Goal: Task Accomplishment & Management: Manage account settings

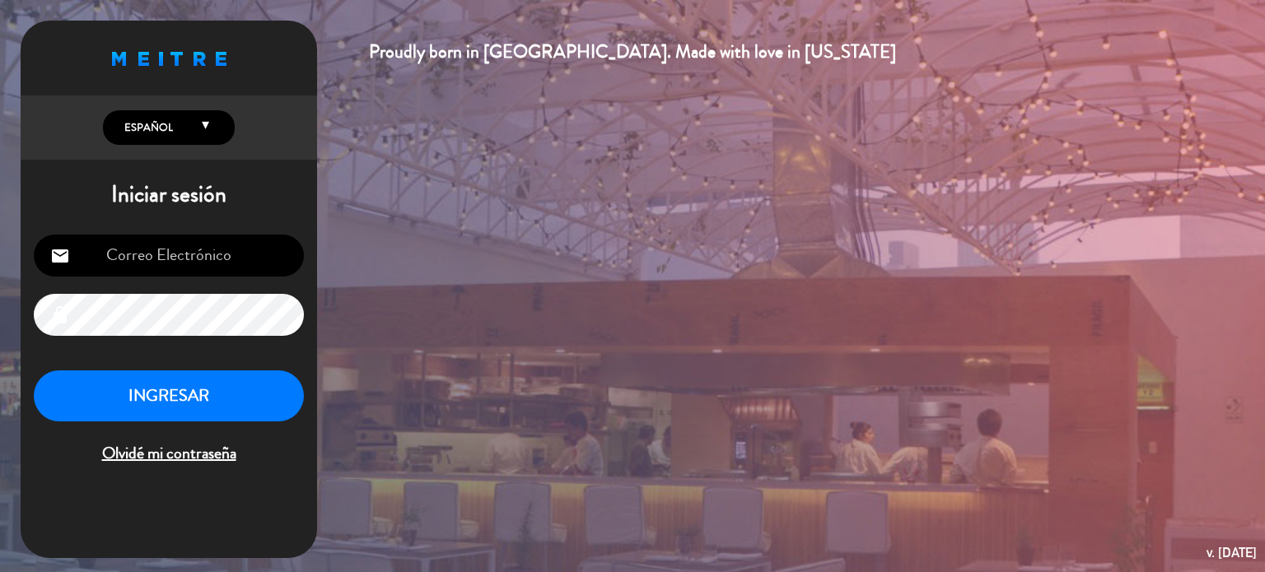
type input "[EMAIL_ADDRESS][DOMAIN_NAME]"
click at [196, 395] on button "INGRESAR" at bounding box center [169, 396] width 270 height 52
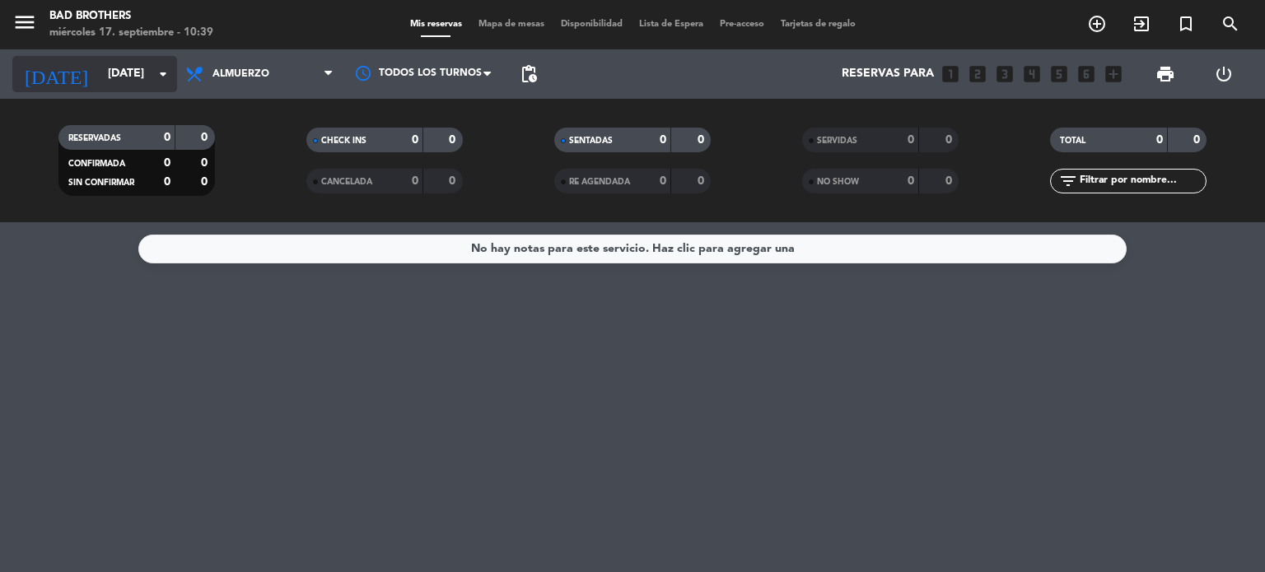
click at [165, 72] on icon "arrow_drop_down" at bounding box center [163, 74] width 20 height 20
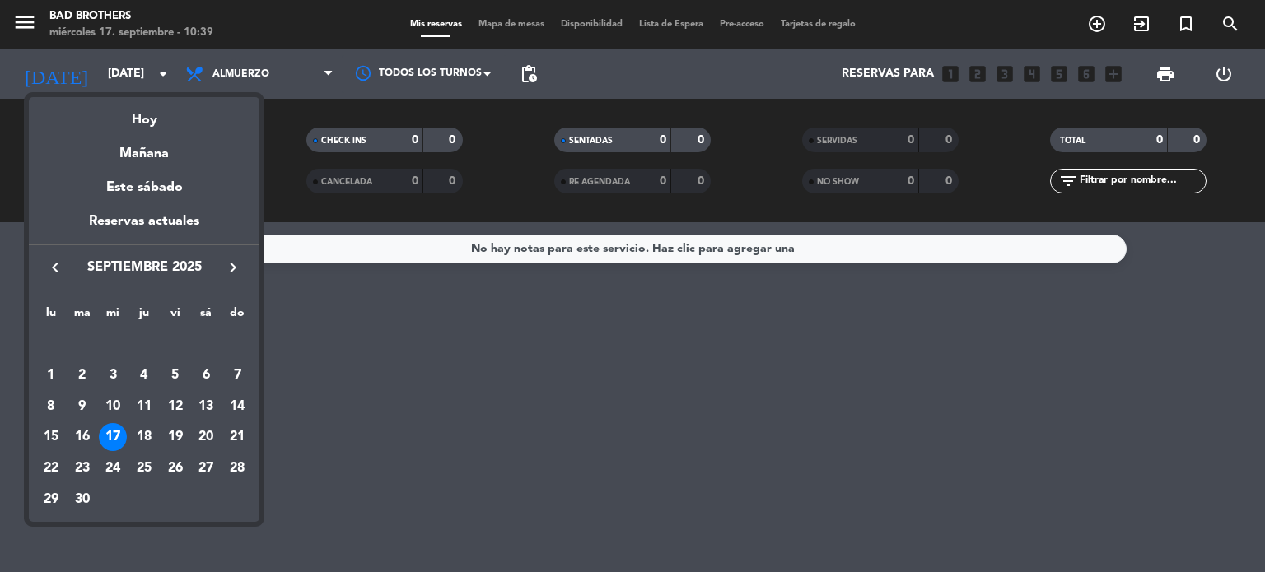
click at [119, 432] on div "17" at bounding box center [113, 437] width 28 height 28
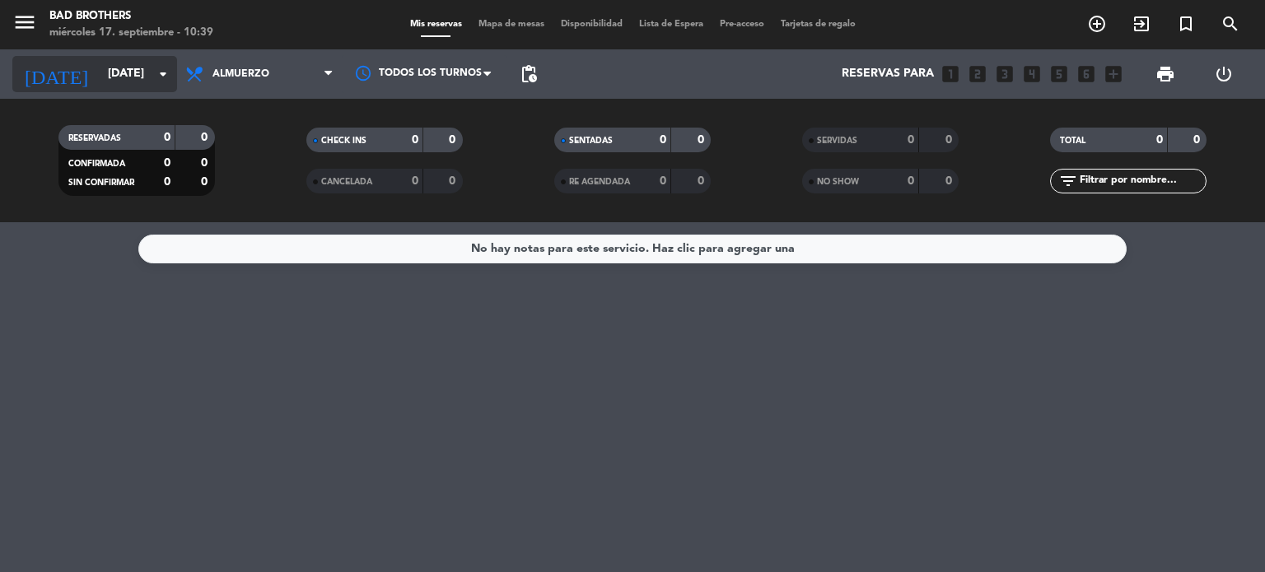
click at [169, 77] on icon "arrow_drop_down" at bounding box center [163, 74] width 20 height 20
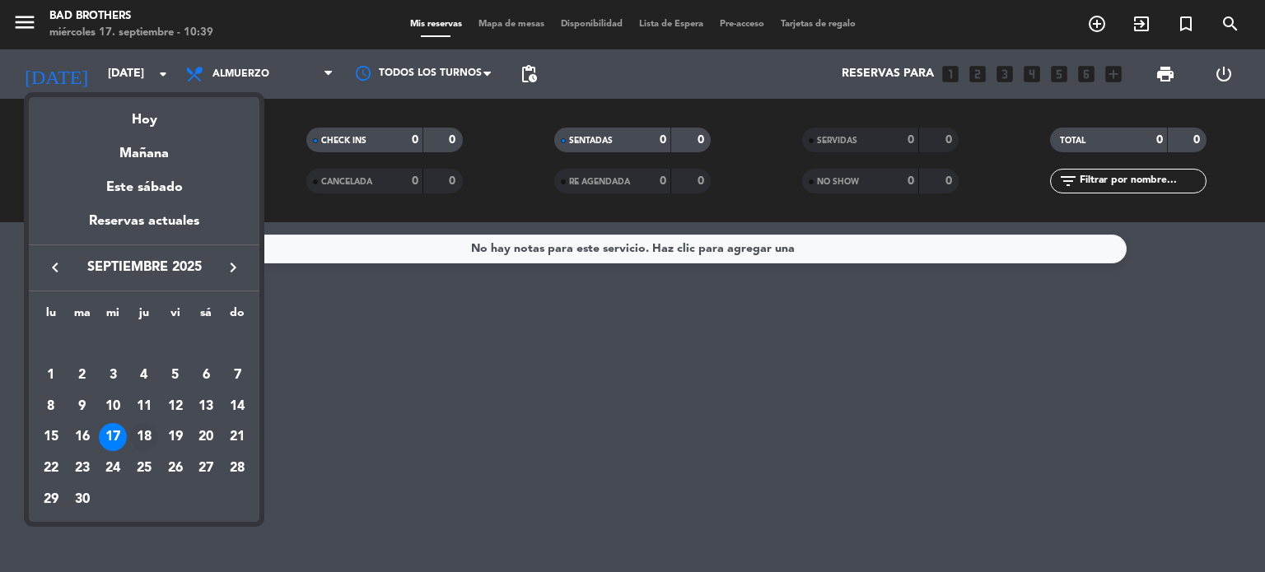
click at [149, 435] on div "18" at bounding box center [144, 437] width 28 height 28
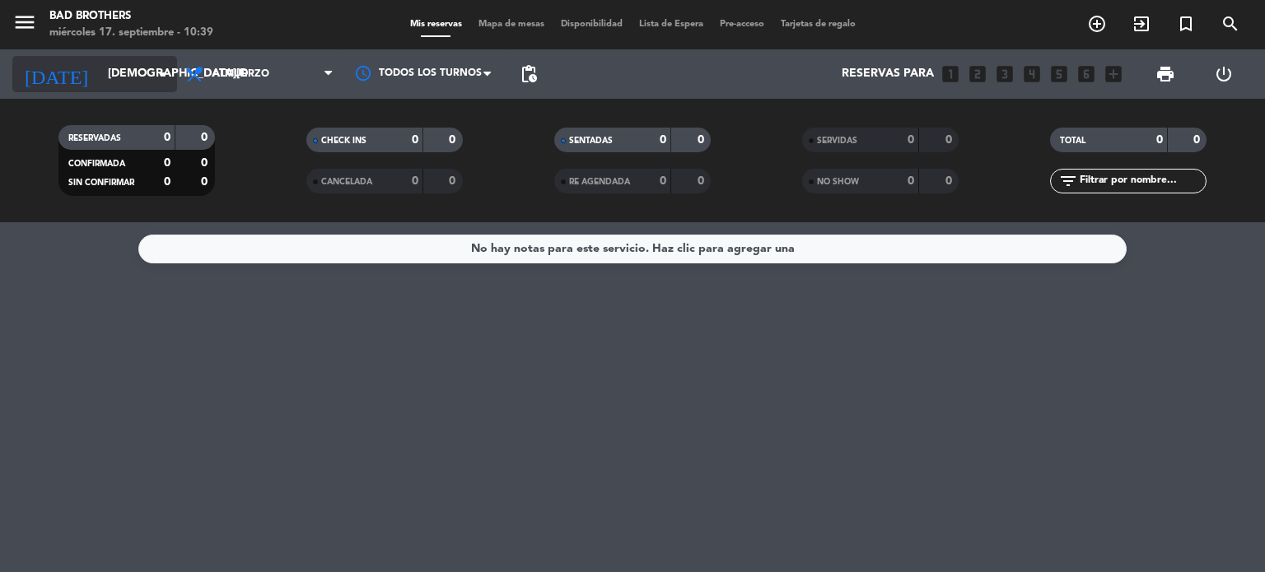
click at [168, 83] on icon "arrow_drop_down" at bounding box center [163, 74] width 20 height 20
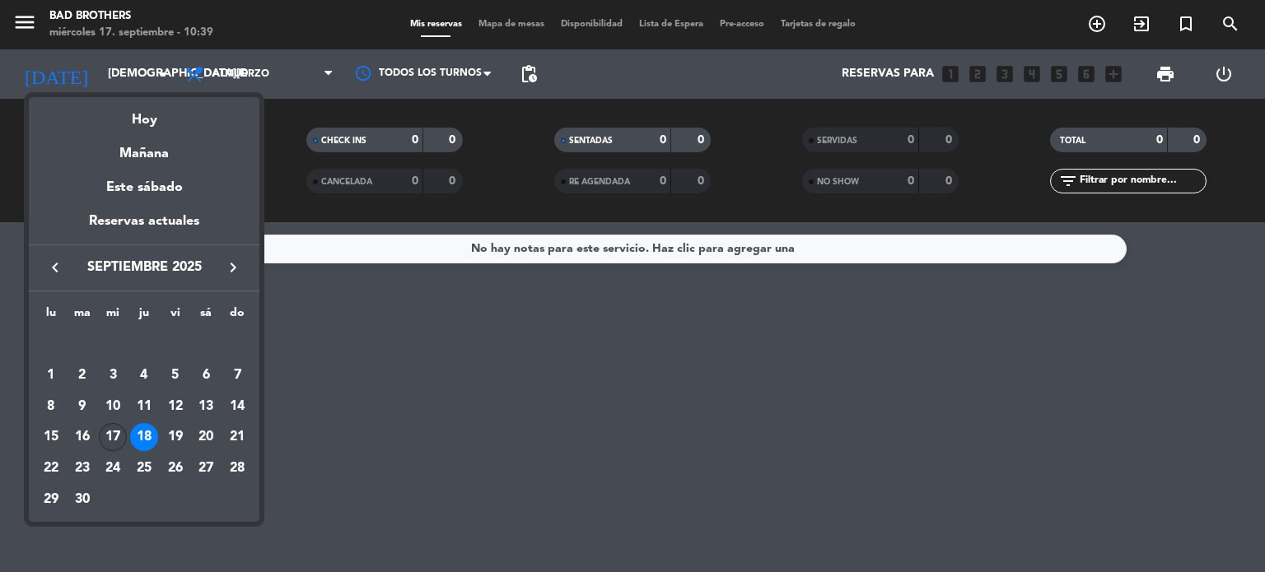
click at [109, 451] on td "17" at bounding box center [112, 437] width 31 height 31
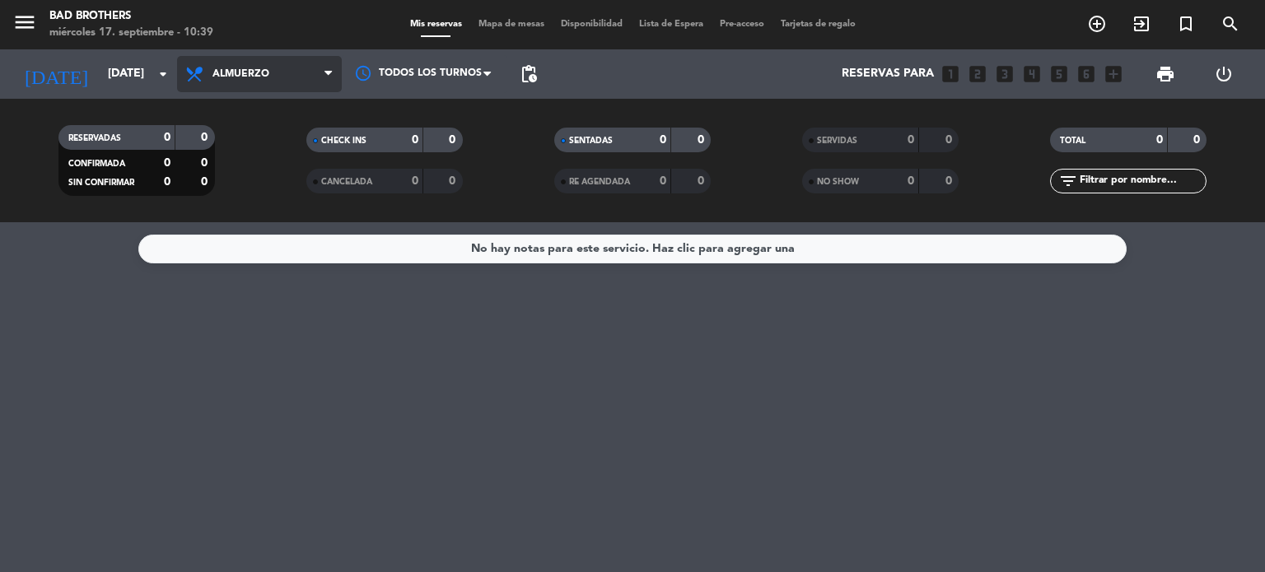
click at [330, 68] on icon at bounding box center [327, 74] width 7 height 13
click at [282, 169] on div "menu Bad Brothers [DATE] 17. septiembre - 10:39 Mis reservas Mapa de mesas Disp…" at bounding box center [632, 111] width 1265 height 222
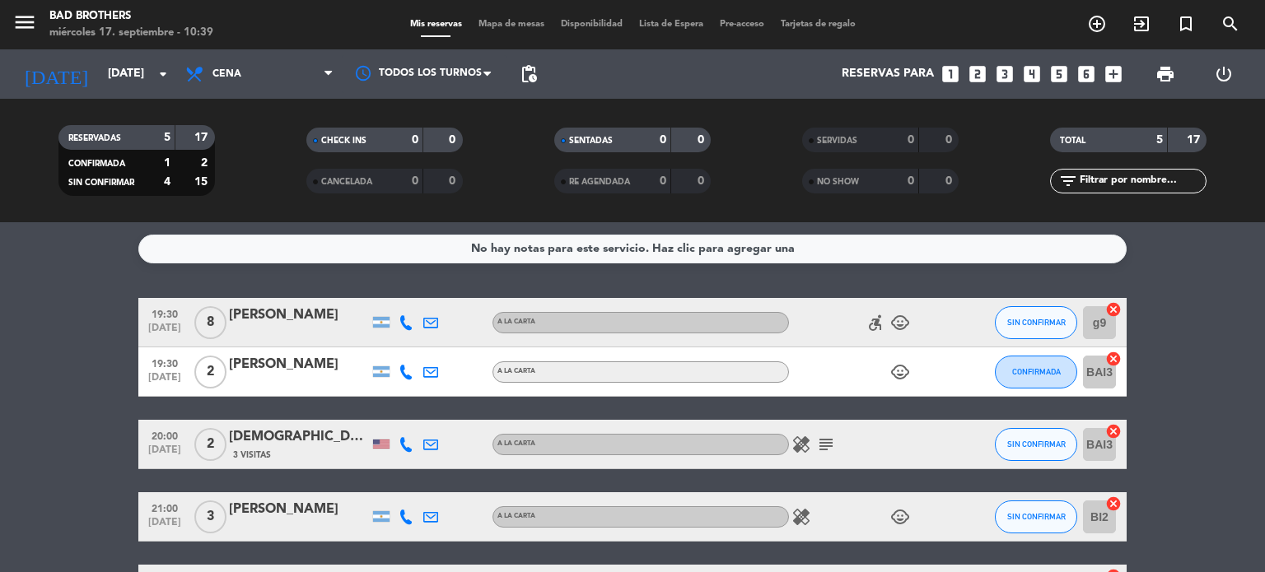
drag, startPoint x: 1264, startPoint y: 305, endPoint x: 1264, endPoint y: 461, distance: 155.6
click at [1264, 461] on bookings-row "19:30 [DATE] 8 [PERSON_NAME] A LA CARTA accessible_forward child_care SIN CONFI…" at bounding box center [632, 456] width 1265 height 316
click at [1264, 487] on bookings-row "19:30 [DATE] 8 [PERSON_NAME] A LA CARTA accessible_forward child_care SIN CONFI…" at bounding box center [632, 456] width 1265 height 316
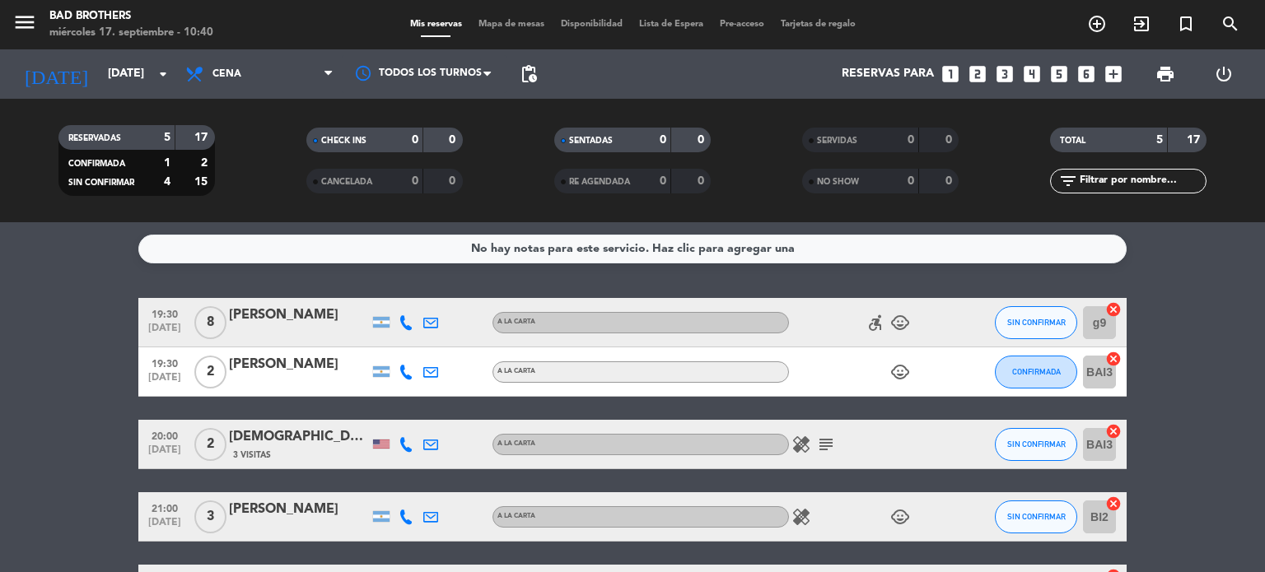
click at [1264, 543] on bookings-row "19:30 [DATE] 8 [PERSON_NAME] A LA CARTA accessible_forward child_care SIN CONFI…" at bounding box center [632, 456] width 1265 height 316
click at [906, 345] on div "accessible_forward child_care" at bounding box center [863, 322] width 148 height 49
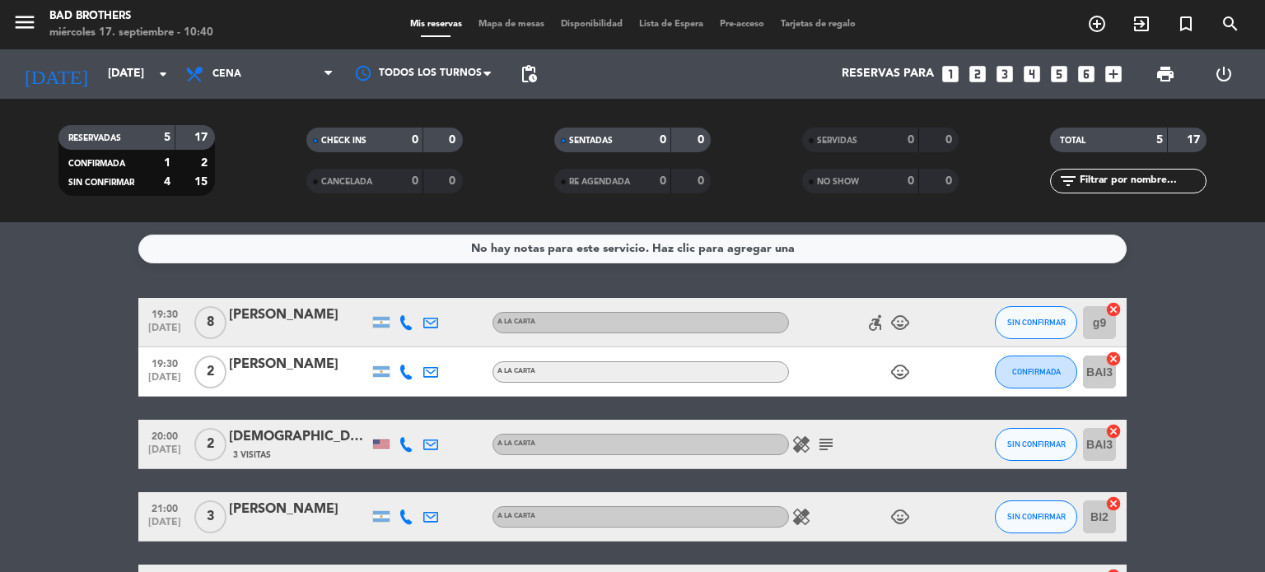
drag, startPoint x: 1263, startPoint y: 547, endPoint x: 1258, endPoint y: 566, distance: 18.8
click at [1258, 566] on bookings-row "19:30 [DATE] 8 [PERSON_NAME] A LA CARTA accessible_forward child_care SIN CONFI…" at bounding box center [632, 456] width 1265 height 316
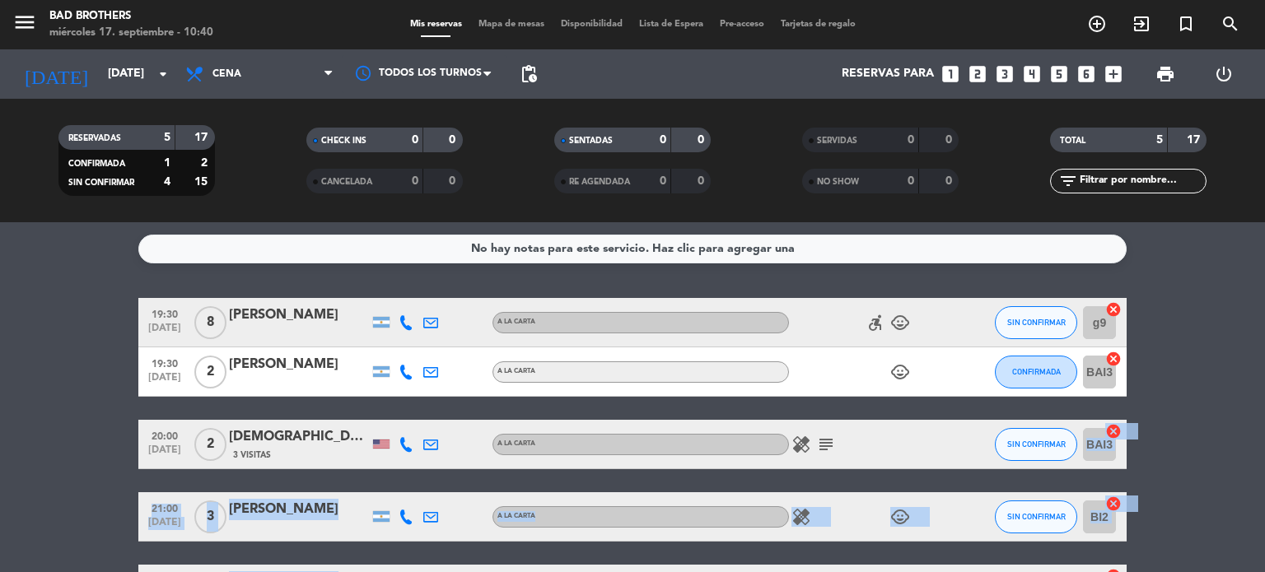
drag, startPoint x: 1076, startPoint y: 410, endPoint x: 1072, endPoint y: 556, distance: 145.8
click at [1072, 556] on div "19:30 [DATE] 8 [PERSON_NAME] A LA CARTA accessible_forward child_care SIN CONFI…" at bounding box center [632, 456] width 988 height 316
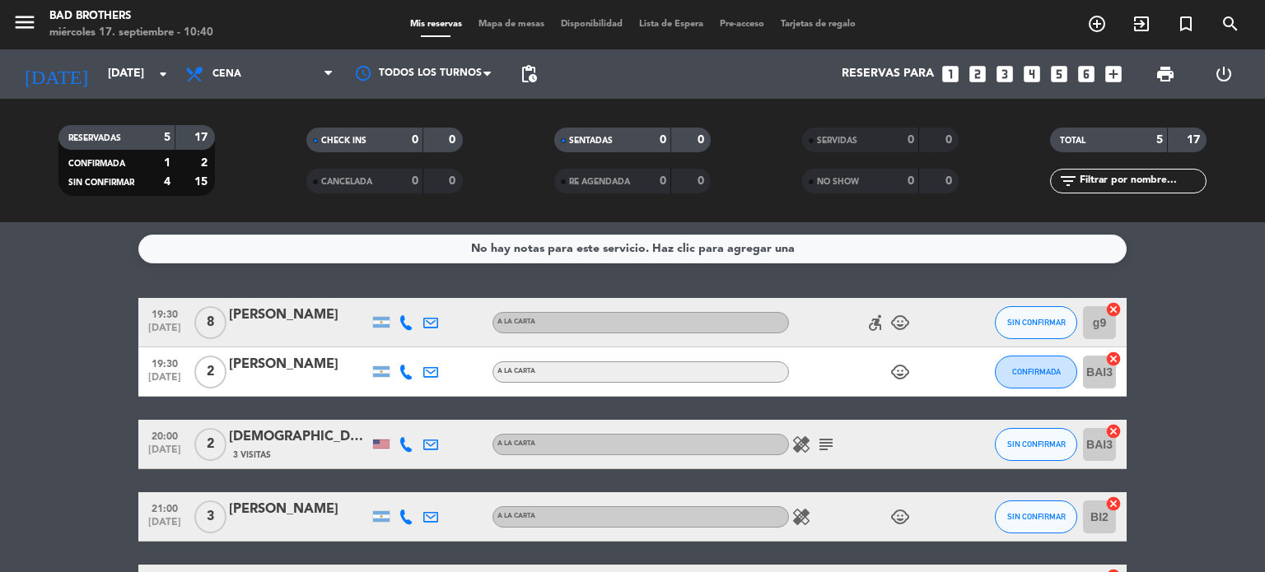
click at [1195, 338] on bookings-row "19:30 [DATE] 8 [PERSON_NAME] A LA CARTA accessible_forward child_care SIN CONFI…" at bounding box center [632, 456] width 1265 height 316
drag, startPoint x: 1184, startPoint y: 364, endPoint x: 1179, endPoint y: 456, distance: 92.3
click at [1179, 465] on bookings-row "19:30 [DATE] 8 [PERSON_NAME] A LA CARTA accessible_forward child_care SIN CONFI…" at bounding box center [632, 456] width 1265 height 316
click at [828, 443] on icon "subject" at bounding box center [826, 445] width 20 height 20
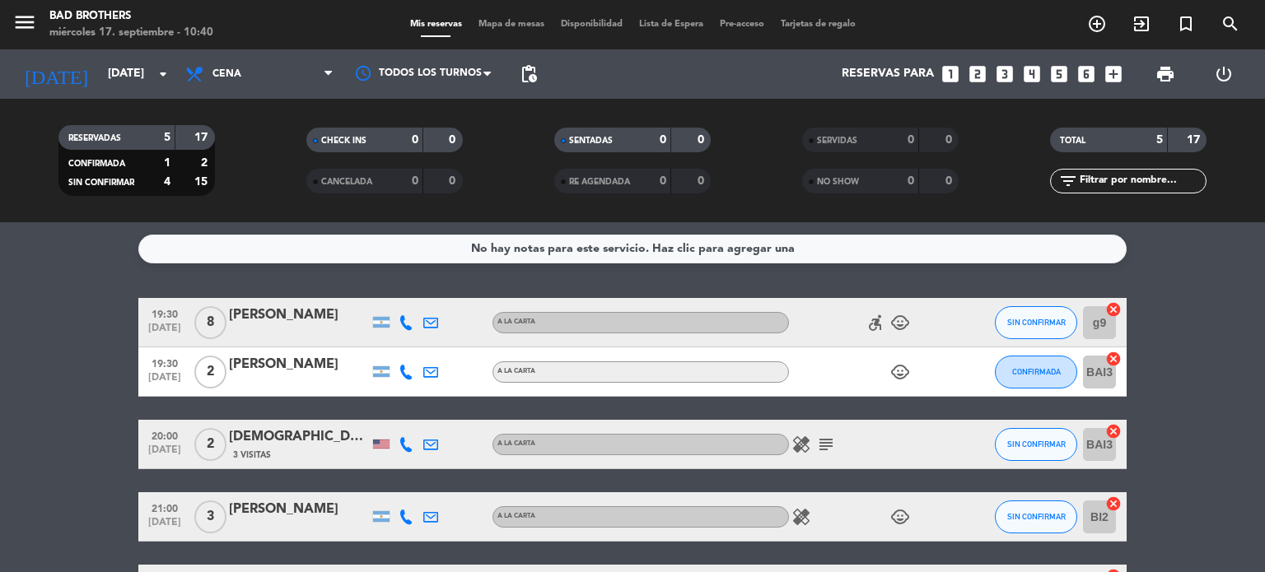
click at [827, 444] on icon "subject" at bounding box center [826, 445] width 20 height 20
drag, startPoint x: 1264, startPoint y: 268, endPoint x: 1264, endPoint y: 365, distance: 97.1
click at [1264, 365] on div "No hay notas para este servicio. Haz clic para agregar una 19:30 [DATE] 8 [PERS…" at bounding box center [632, 397] width 1265 height 350
click at [156, 91] on div "[DATE] [DATE] arrow_drop_down" at bounding box center [94, 74] width 165 height 36
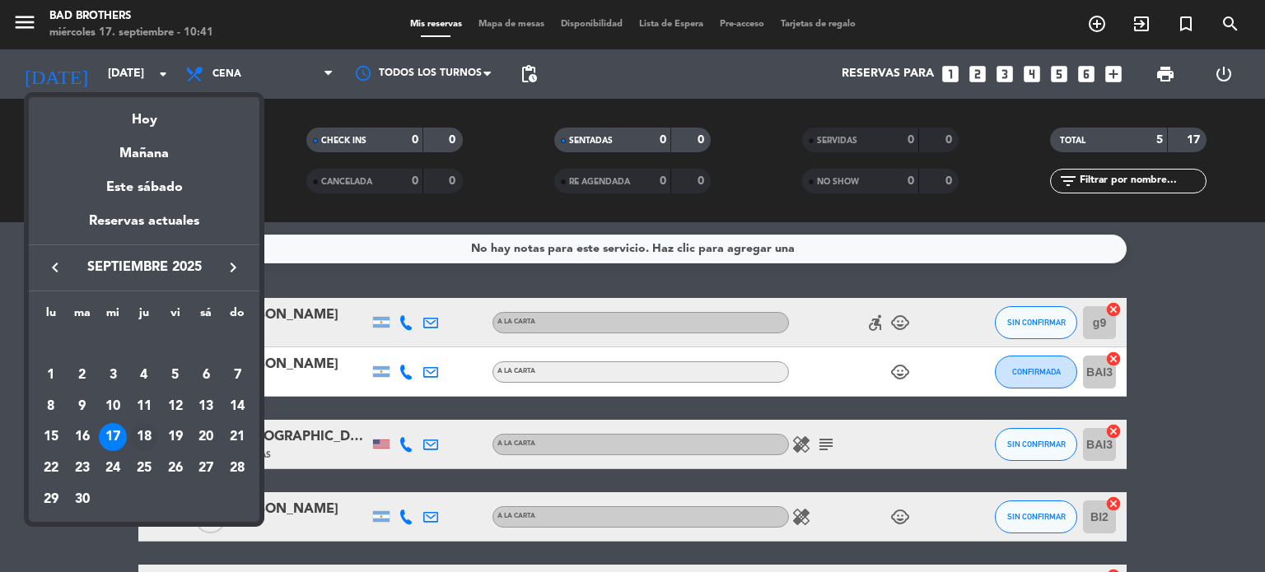
click at [145, 431] on div "18" at bounding box center [144, 437] width 28 height 28
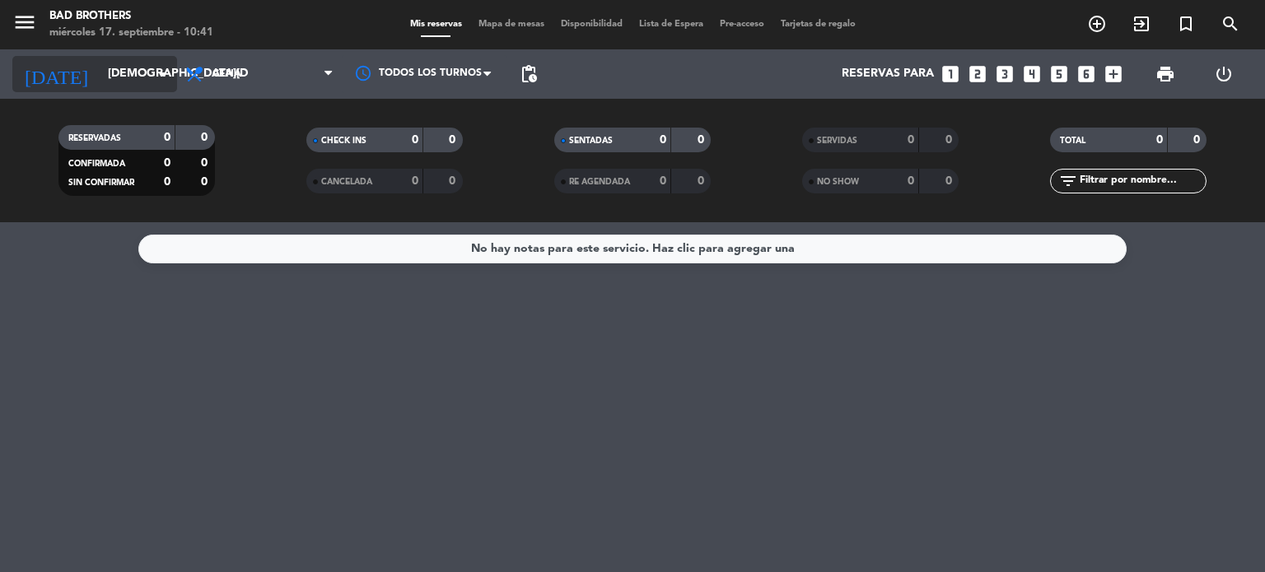
click at [168, 72] on icon "arrow_drop_down" at bounding box center [163, 74] width 20 height 20
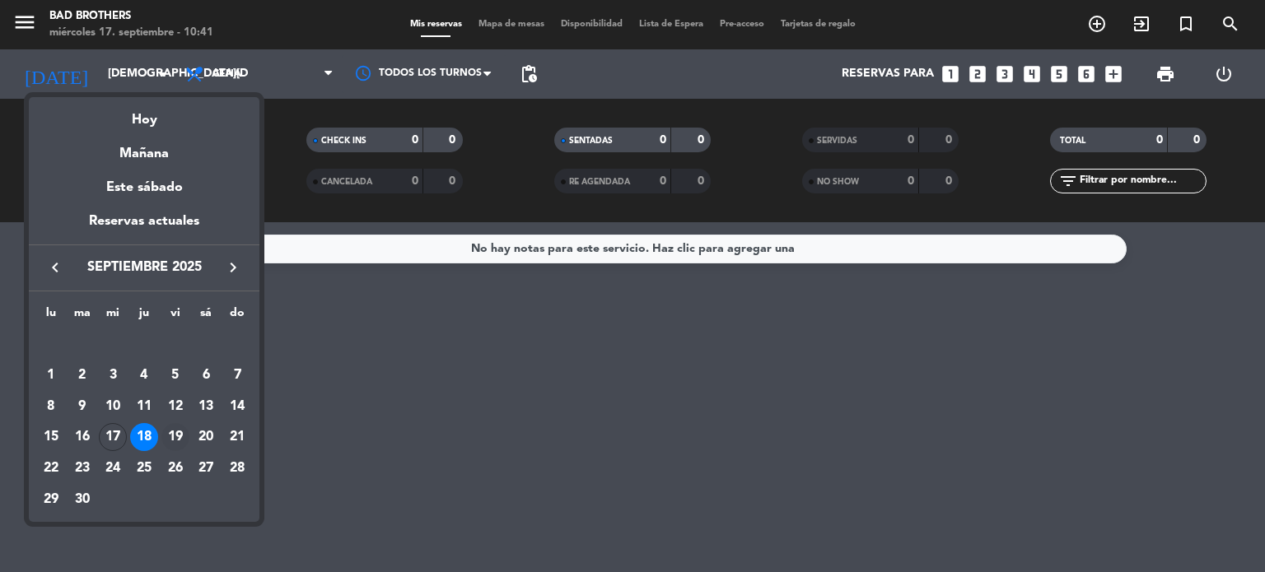
click at [179, 437] on div "19" at bounding box center [175, 437] width 28 height 28
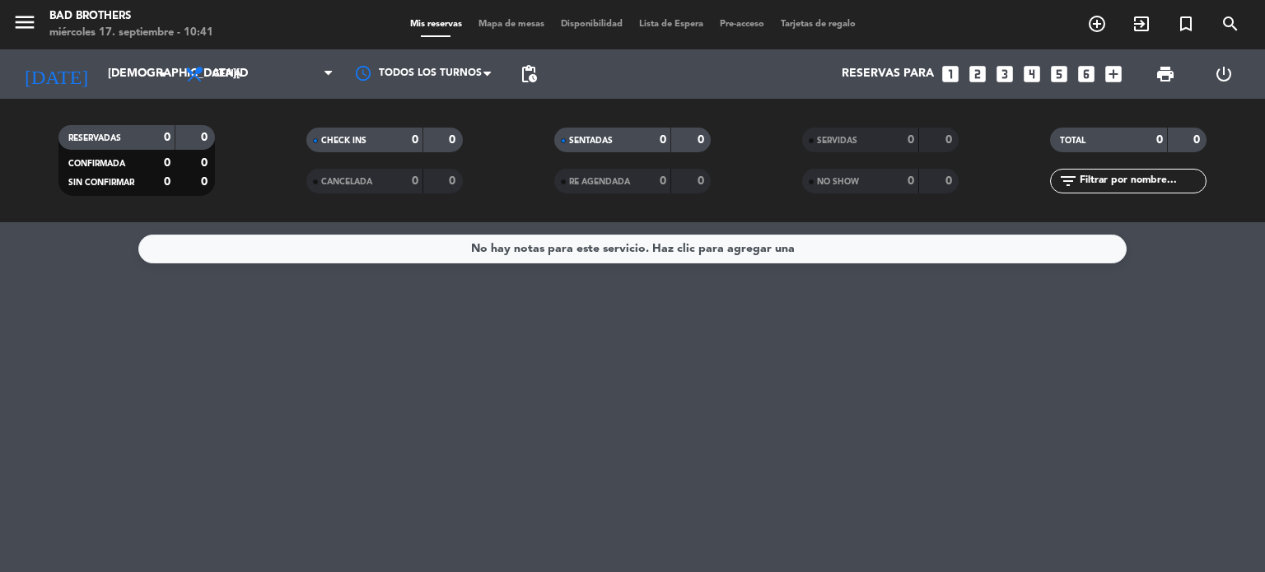
type input "[DATE]"
click at [528, 72] on span "pending_actions" at bounding box center [529, 74] width 20 height 20
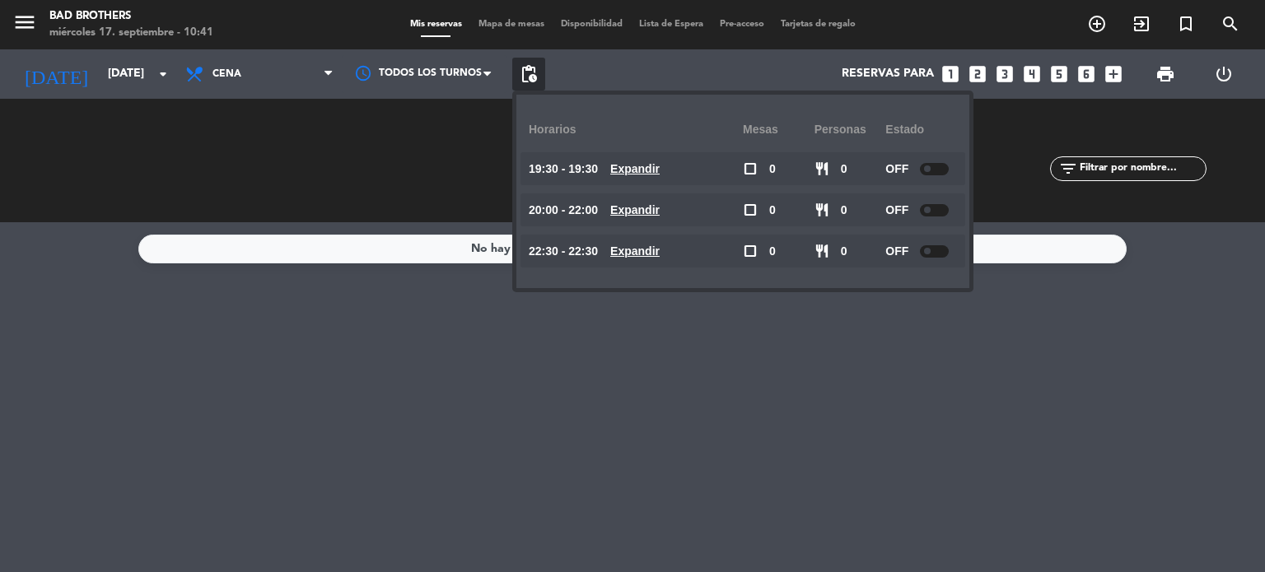
click at [528, 72] on span "pending_actions" at bounding box center [529, 74] width 20 height 20
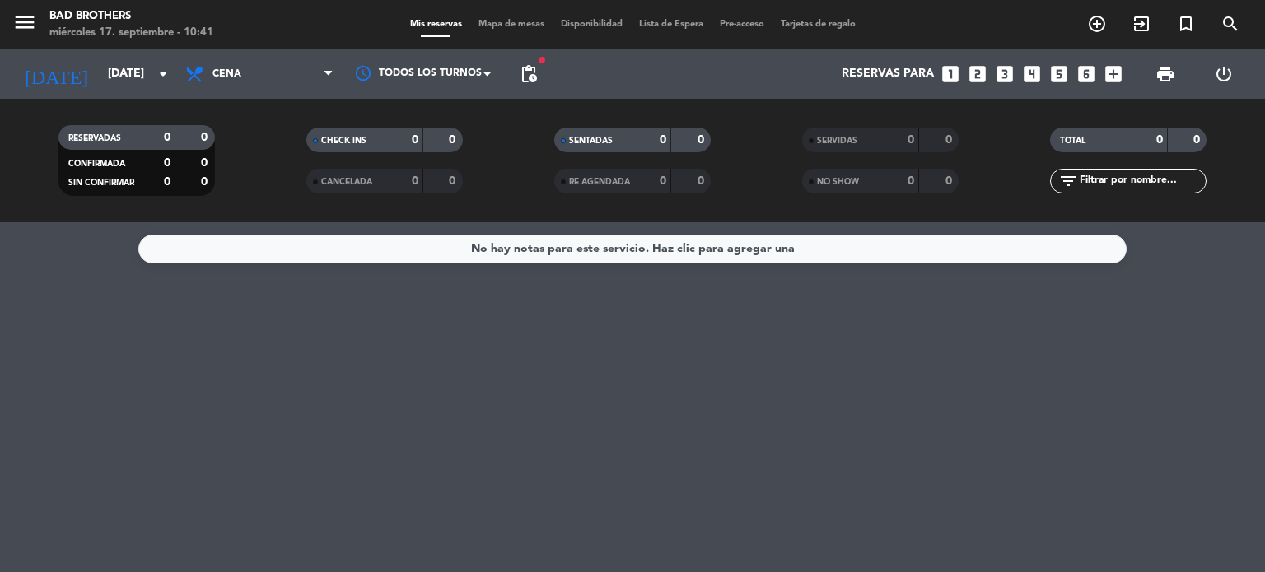
click at [528, 72] on span "pending_actions" at bounding box center [529, 74] width 20 height 20
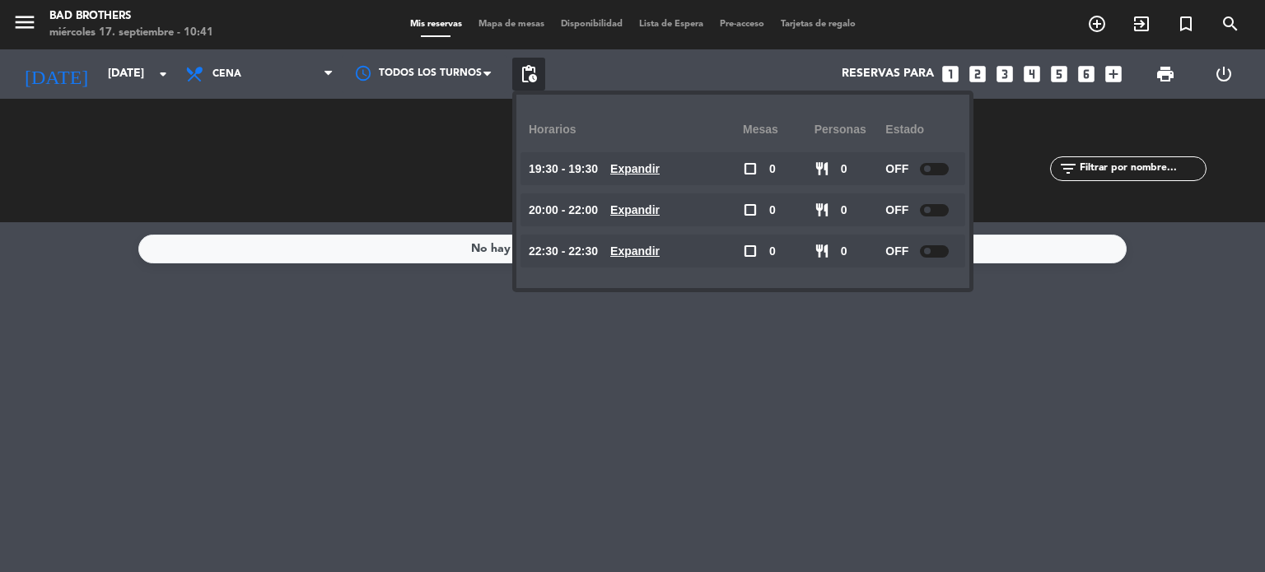
click at [528, 72] on span "pending_actions" at bounding box center [529, 74] width 20 height 20
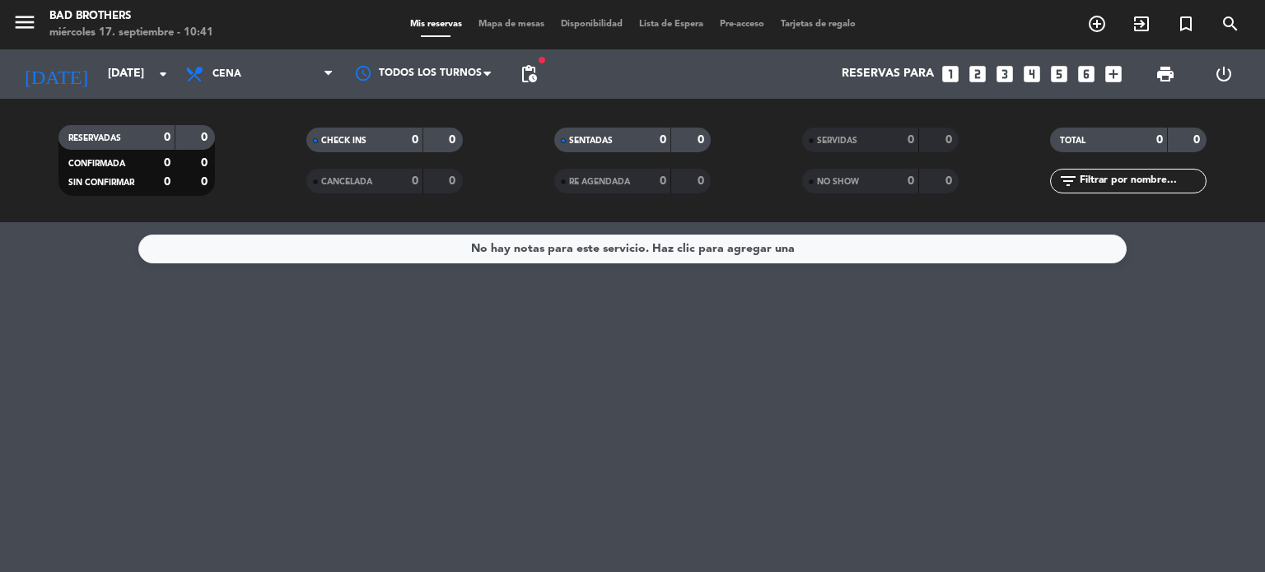
click at [528, 72] on span "pending_actions" at bounding box center [529, 74] width 20 height 20
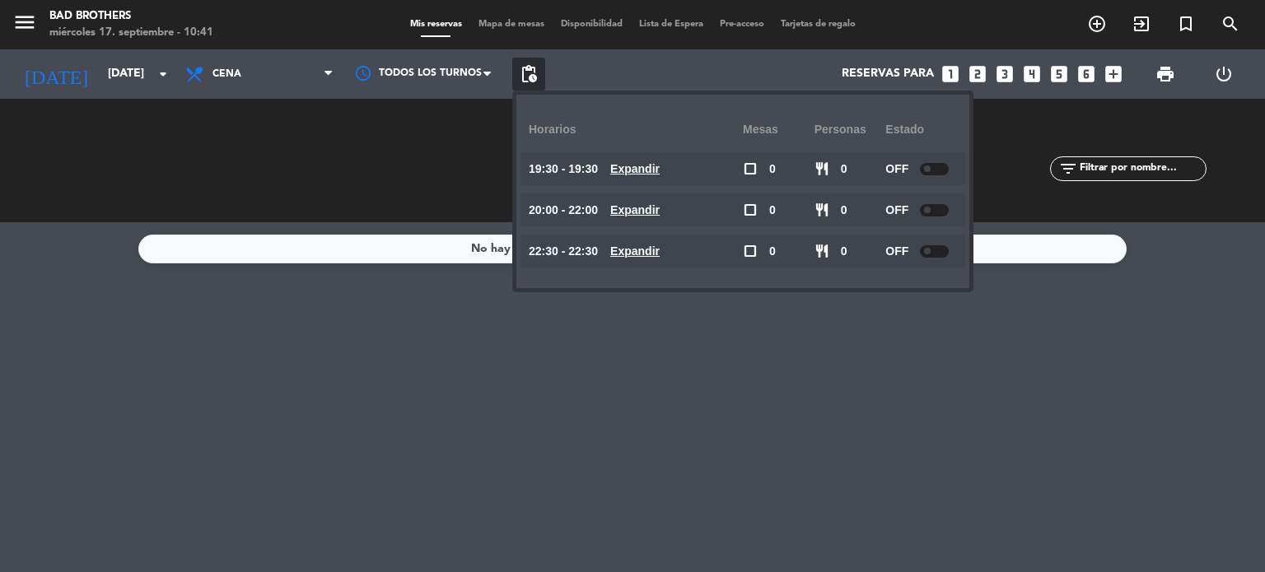
click at [930, 166] on span at bounding box center [927, 168] width 7 height 7
click at [935, 209] on div at bounding box center [934, 210] width 29 height 12
click at [929, 249] on span at bounding box center [927, 251] width 7 height 7
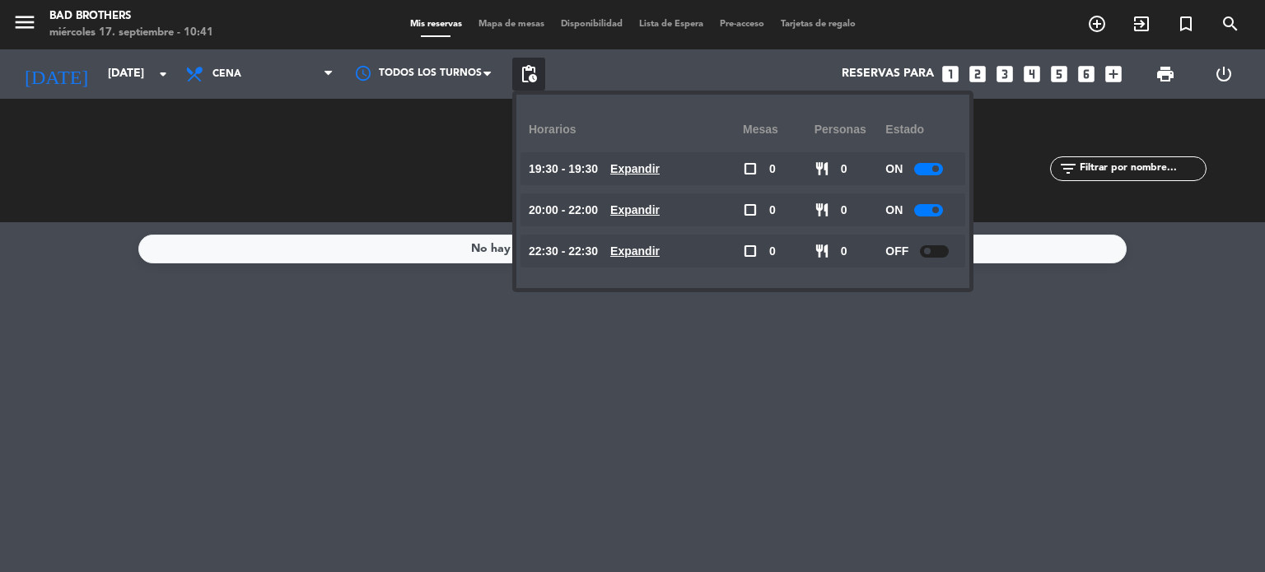
click at [930, 208] on div at bounding box center [928, 210] width 29 height 12
click at [932, 170] on div at bounding box center [928, 169] width 29 height 12
click at [688, 77] on div "Reservas para looks_one looks_two looks_3 looks_4 looks_5 looks_6 add_box" at bounding box center [837, 73] width 585 height 49
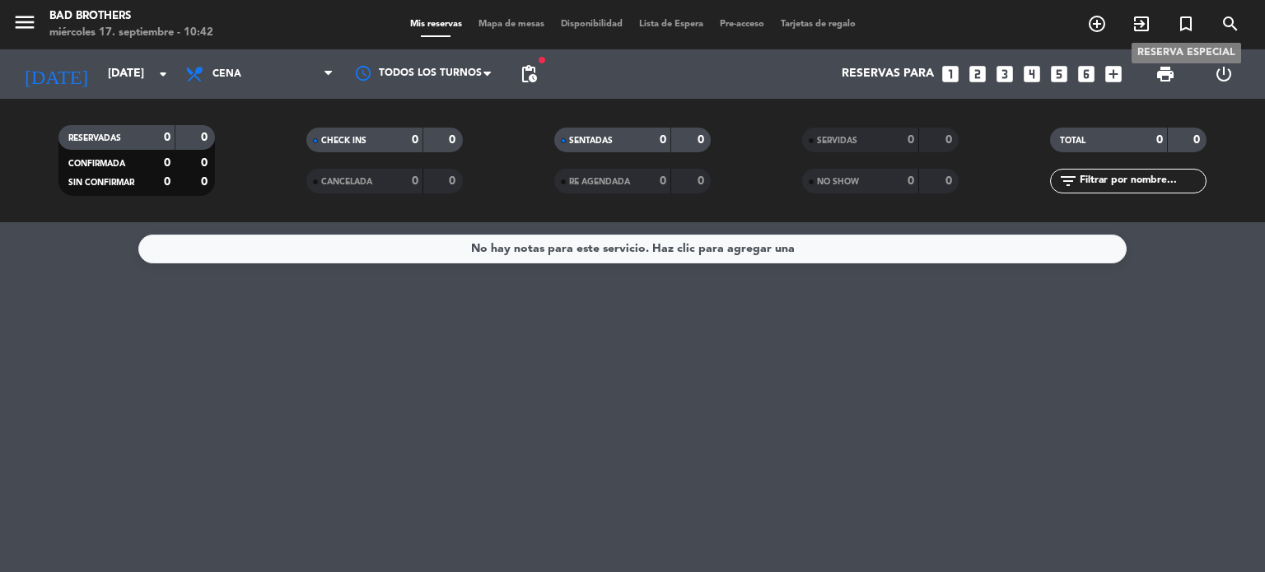
click at [1186, 19] on icon "turned_in_not" at bounding box center [1186, 24] width 20 height 20
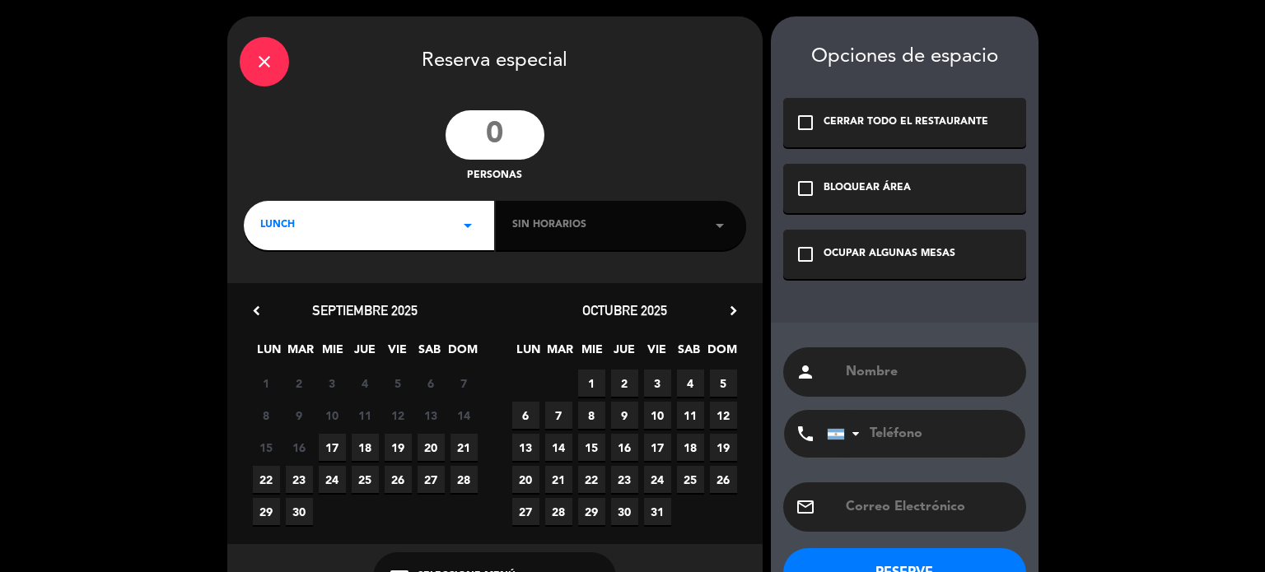
click at [506, 136] on input "number" at bounding box center [494, 134] width 99 height 49
type input "36"
click at [465, 217] on icon "arrow_drop_down" at bounding box center [468, 226] width 20 height 20
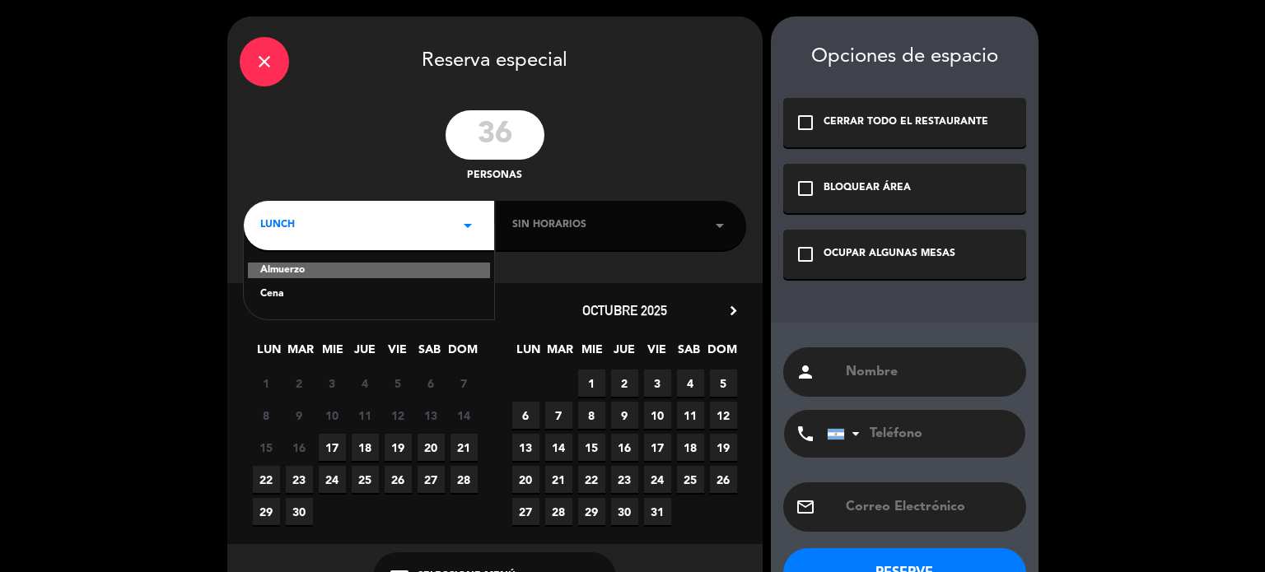
click at [273, 294] on div "Cena" at bounding box center [368, 295] width 217 height 16
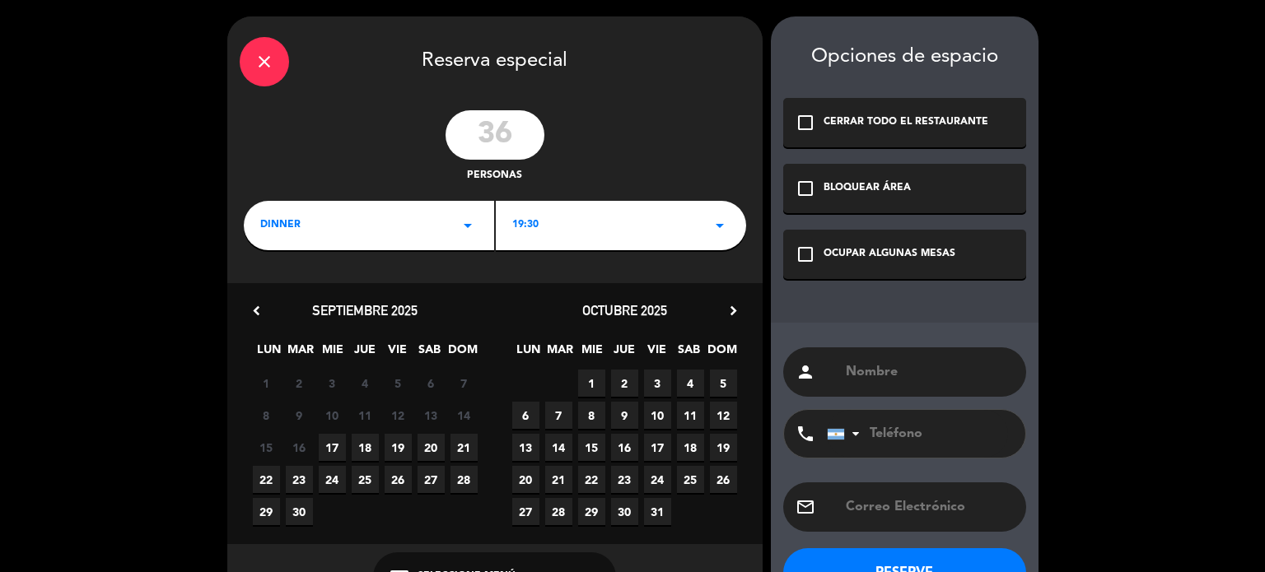
click at [724, 223] on icon "arrow_drop_down" at bounding box center [720, 226] width 20 height 20
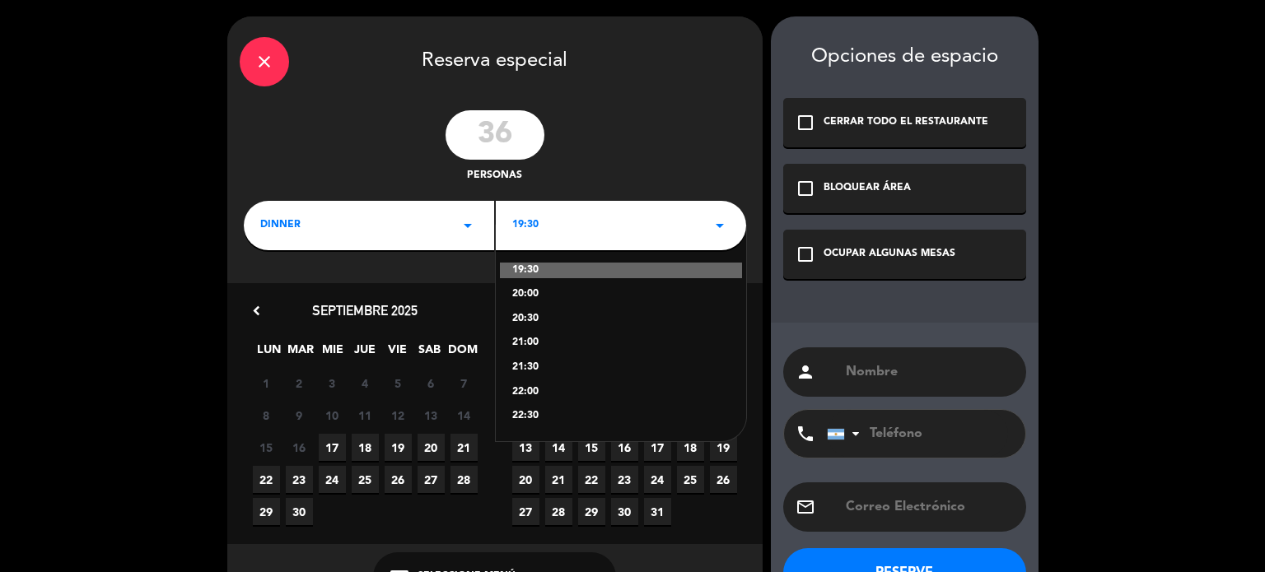
click at [530, 339] on div "21:00" at bounding box center [620, 343] width 217 height 16
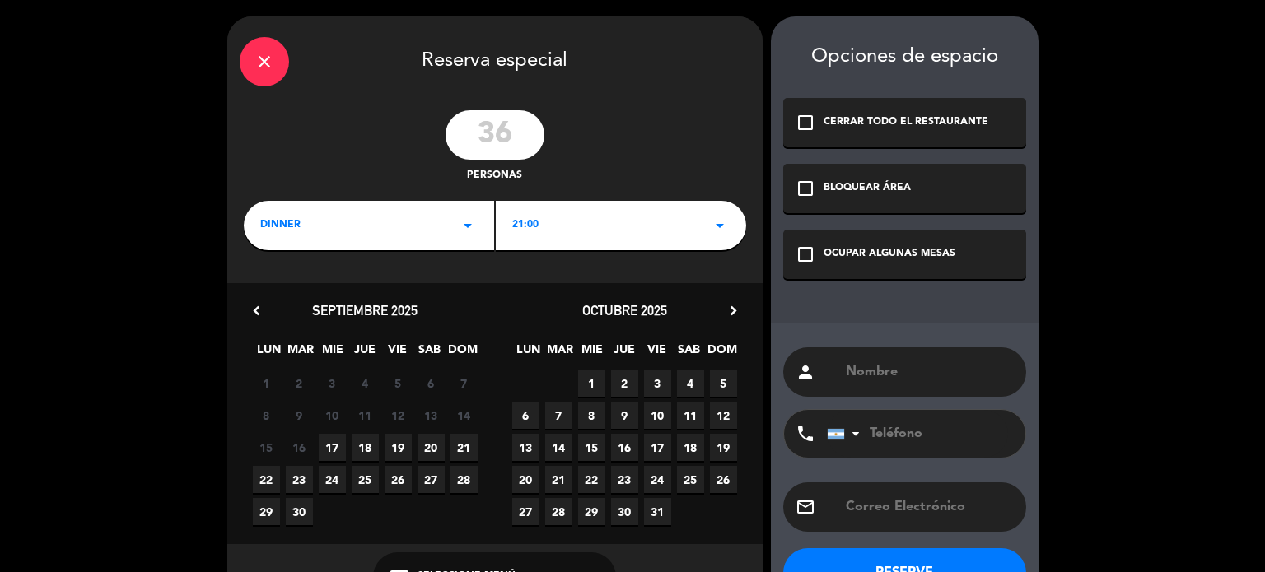
click at [404, 448] on span "19" at bounding box center [397, 447] width 27 height 27
click at [800, 258] on icon "check_box_outline_blank" at bounding box center [805, 255] width 20 height 20
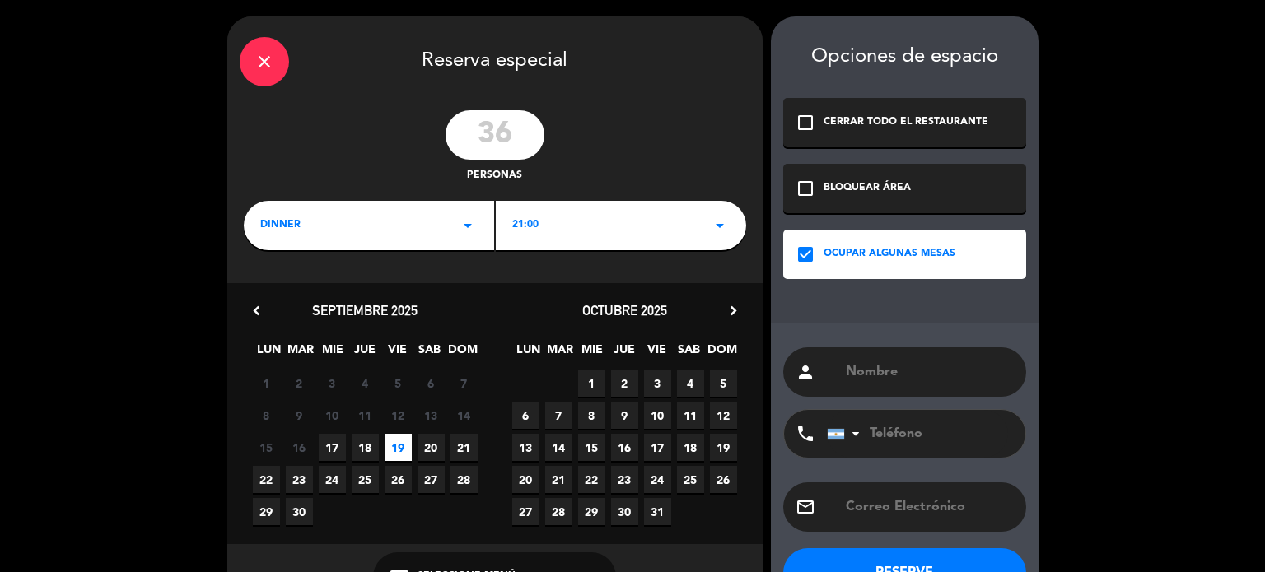
click at [892, 376] on input "text" at bounding box center [929, 372] width 170 height 23
type input "[PERSON_NAME]"
click at [894, 552] on button "RESERVE" at bounding box center [904, 572] width 243 height 49
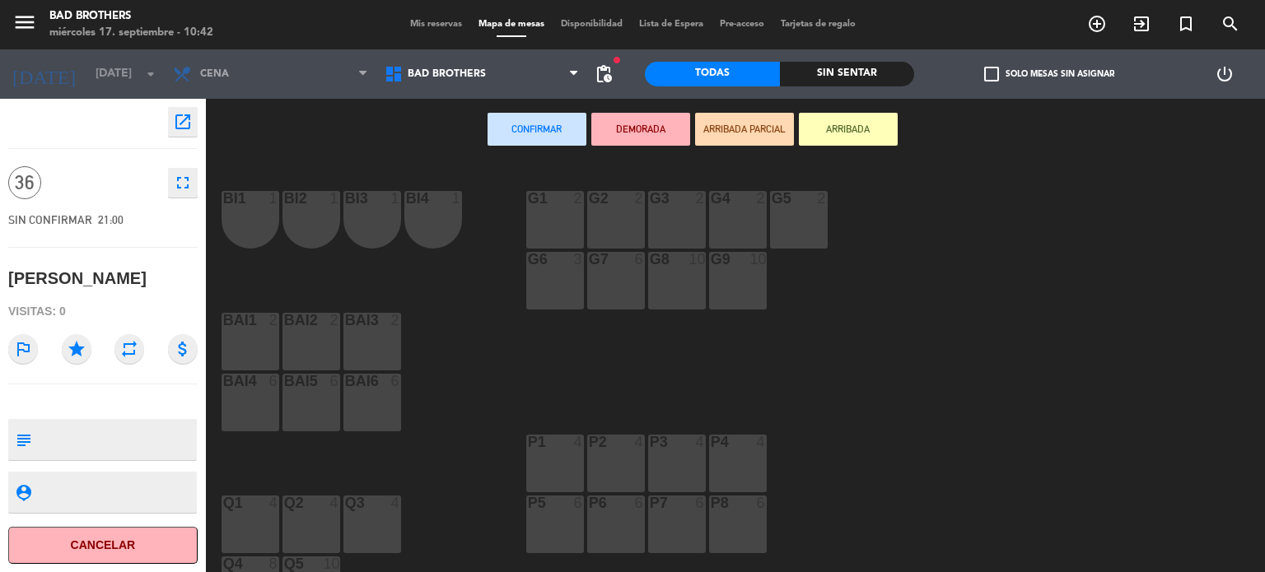
click at [675, 233] on div "g3 2" at bounding box center [677, 220] width 58 height 58
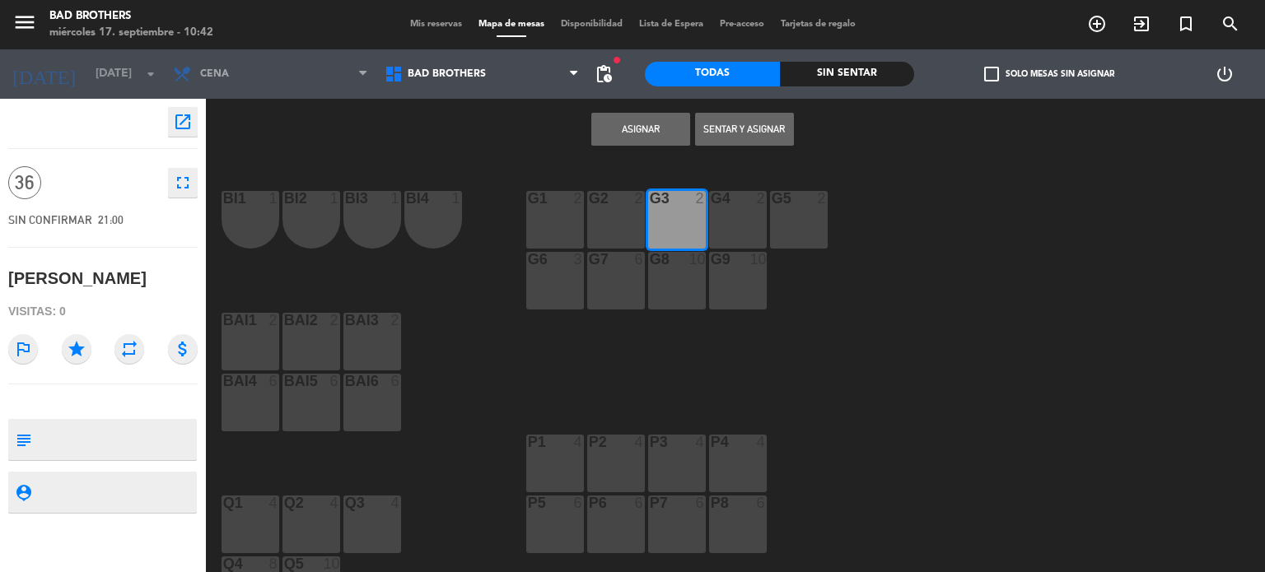
click at [616, 230] on div "g2 2" at bounding box center [616, 220] width 58 height 58
click at [670, 119] on button "Asignar" at bounding box center [640, 129] width 99 height 33
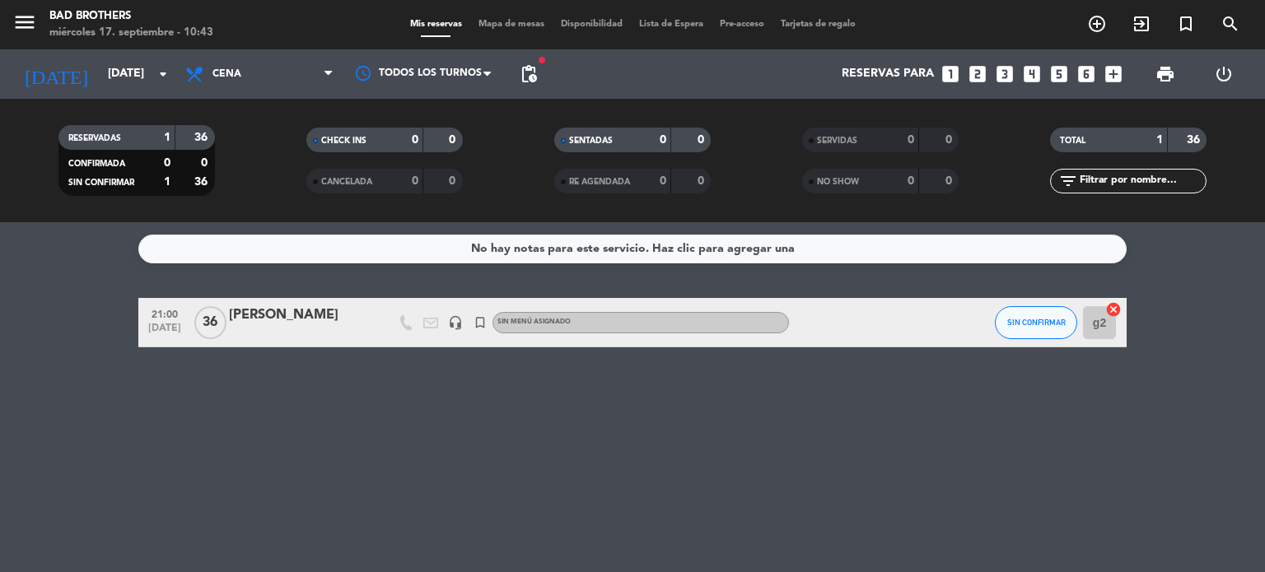
click at [290, 316] on div "[PERSON_NAME]" at bounding box center [299, 315] width 140 height 21
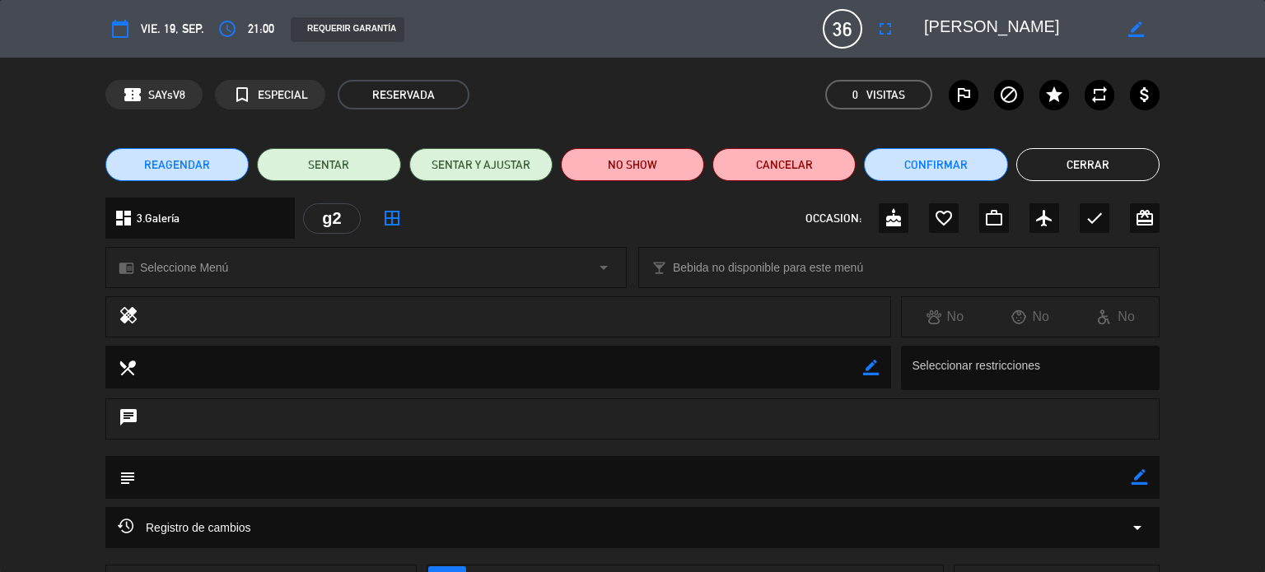
click at [1145, 481] on icon "border_color" at bounding box center [1139, 477] width 16 height 16
click at [165, 480] on textarea at bounding box center [633, 477] width 995 height 42
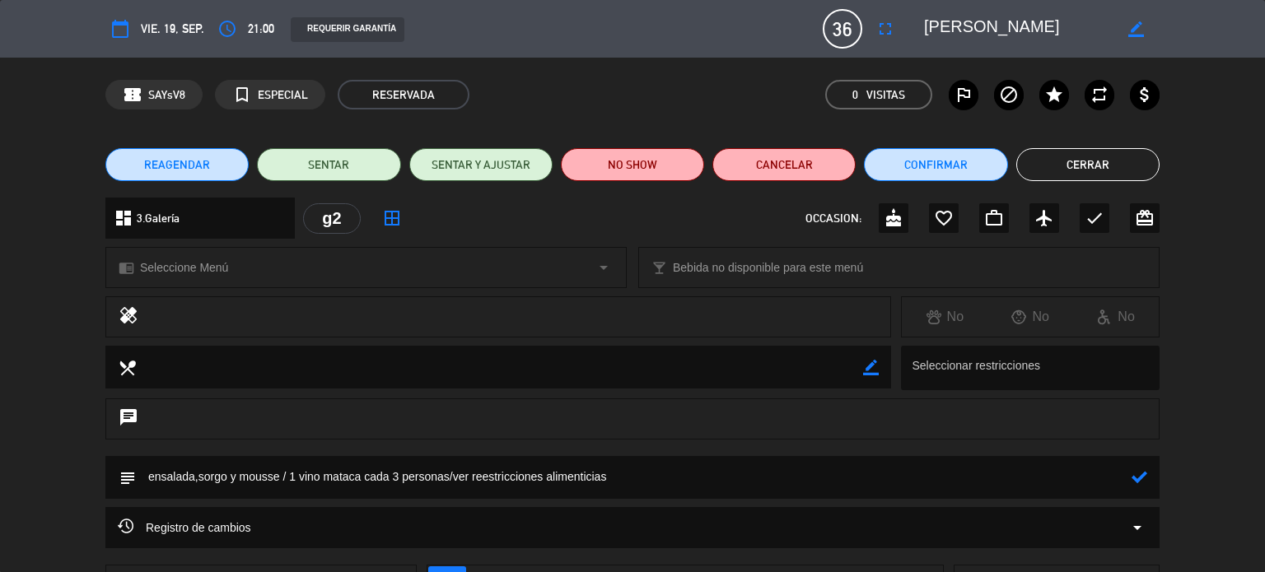
type textarea "ensalada,sorgo y mousse / 1 vino mataca cada 3 personas/ver reestricciones alim…"
click at [1141, 482] on icon at bounding box center [1139, 477] width 16 height 16
click at [1088, 170] on button "Cerrar" at bounding box center [1087, 164] width 143 height 33
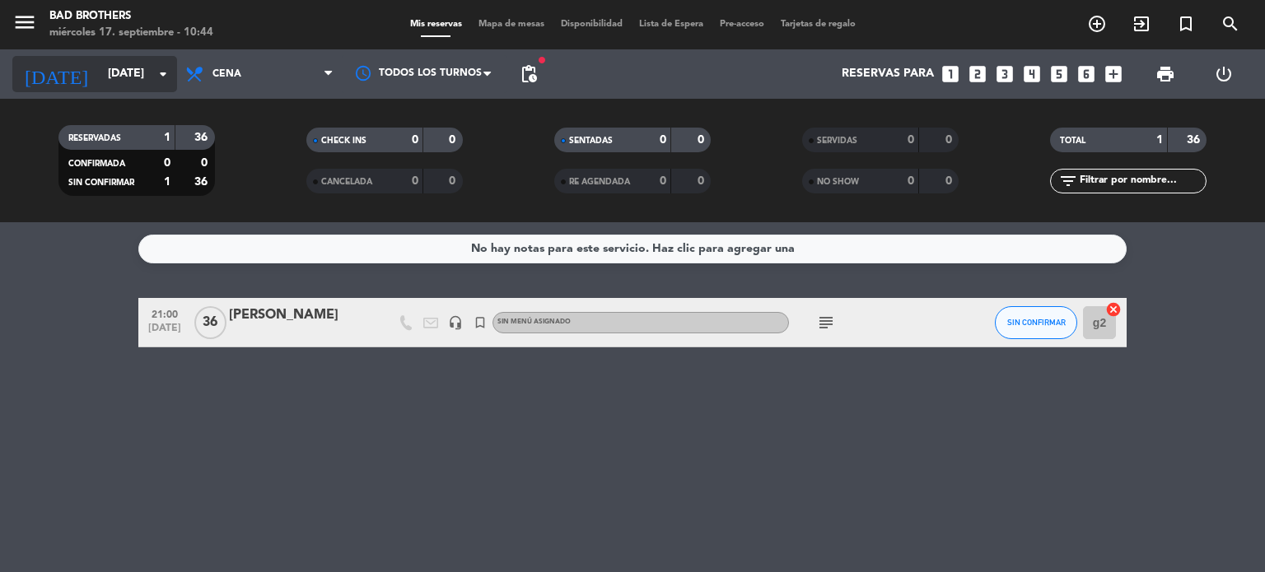
click at [161, 82] on icon "arrow_drop_down" at bounding box center [163, 74] width 20 height 20
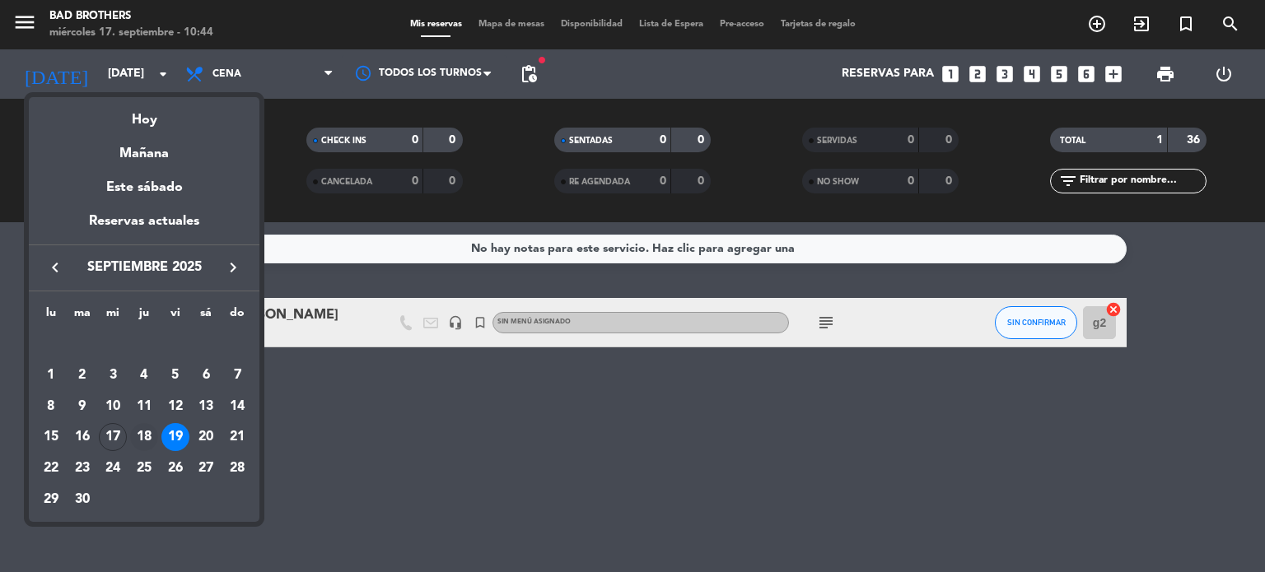
click at [147, 435] on div "18" at bounding box center [144, 437] width 28 height 28
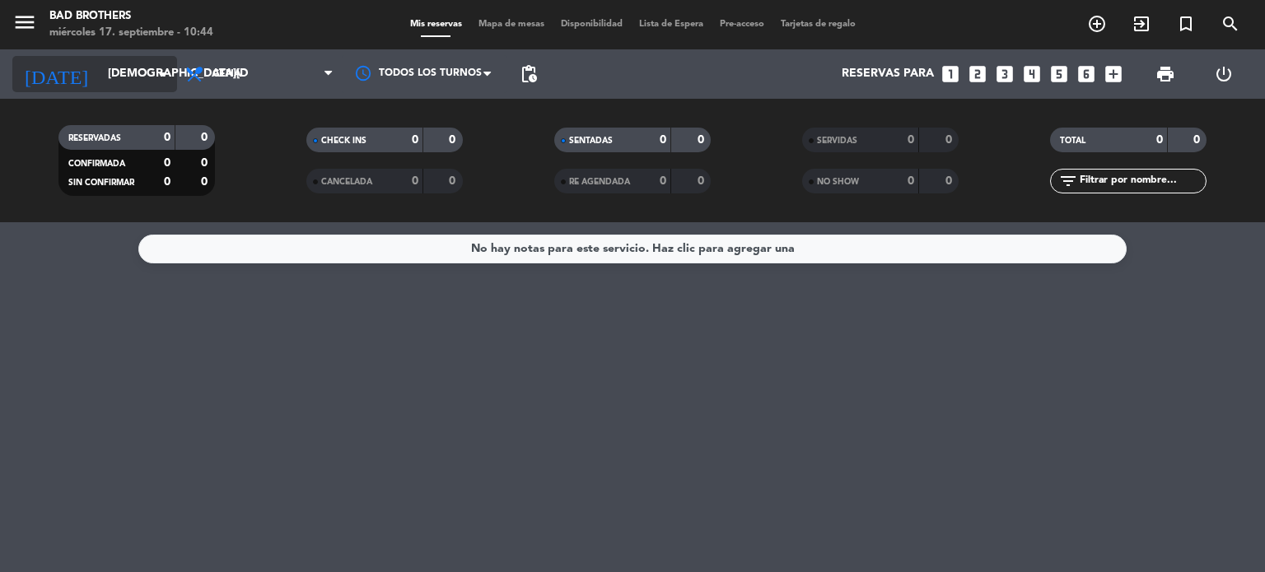
click at [151, 82] on input "[DEMOGRAPHIC_DATA][DATE]" at bounding box center [178, 74] width 156 height 30
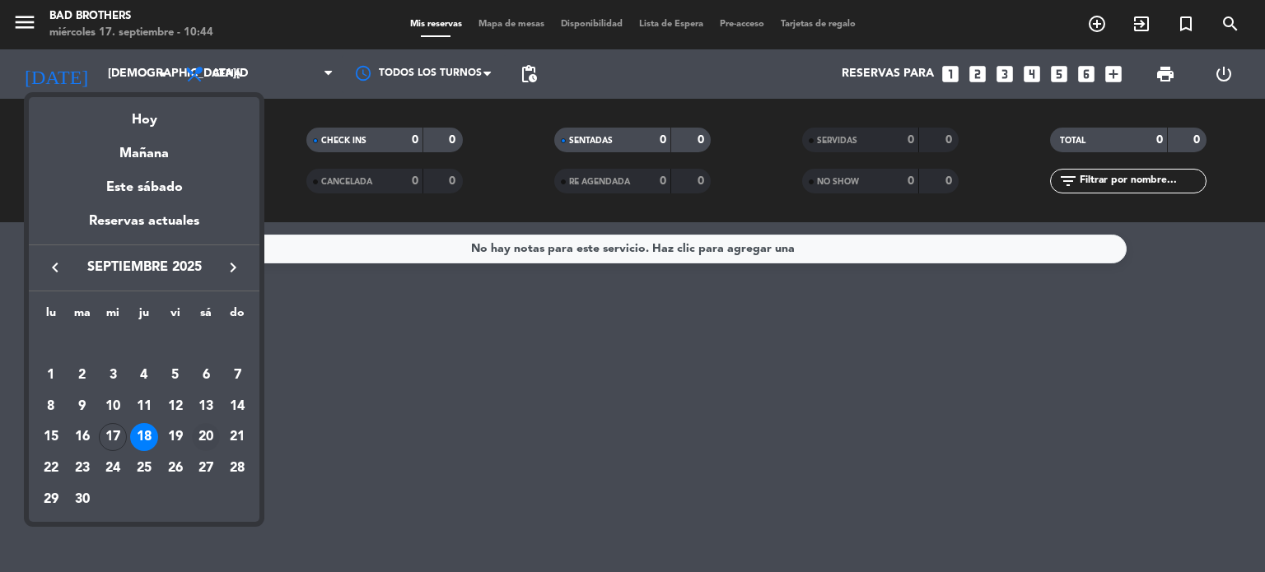
click at [207, 431] on div "20" at bounding box center [206, 437] width 28 height 28
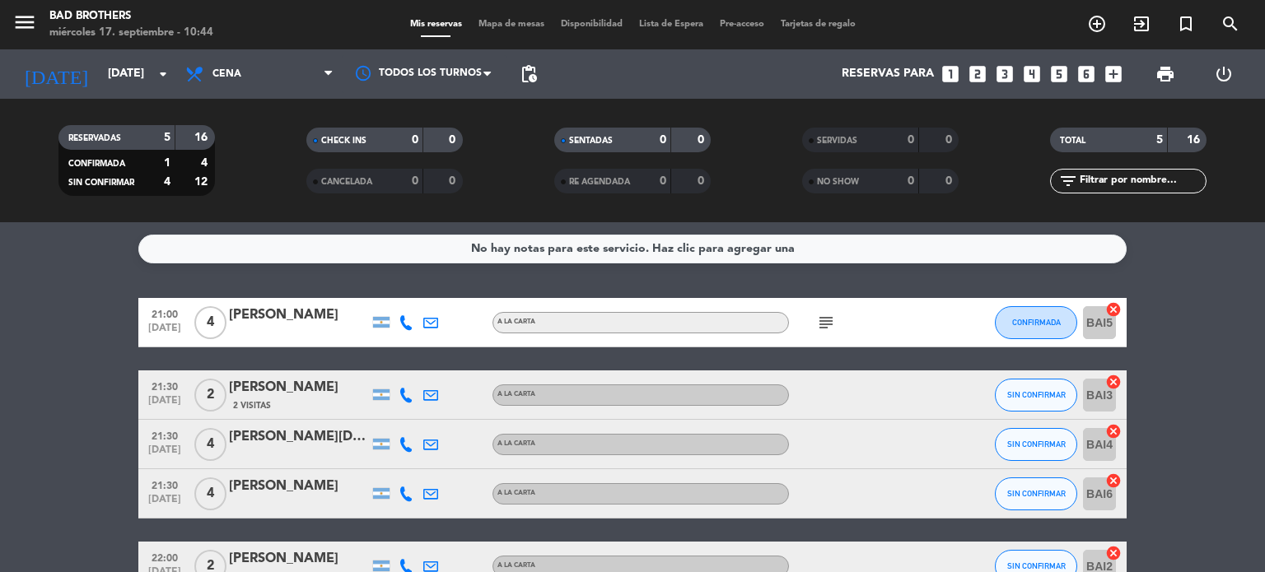
click at [822, 325] on icon "subject" at bounding box center [826, 323] width 20 height 20
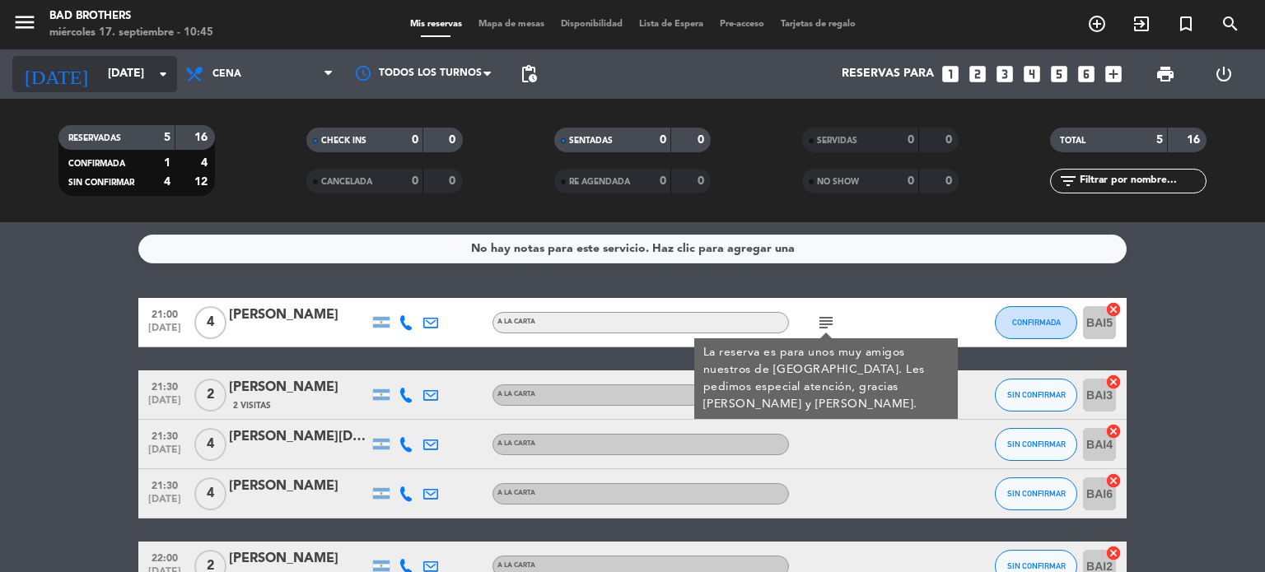
click at [168, 81] on icon "arrow_drop_down" at bounding box center [163, 74] width 20 height 20
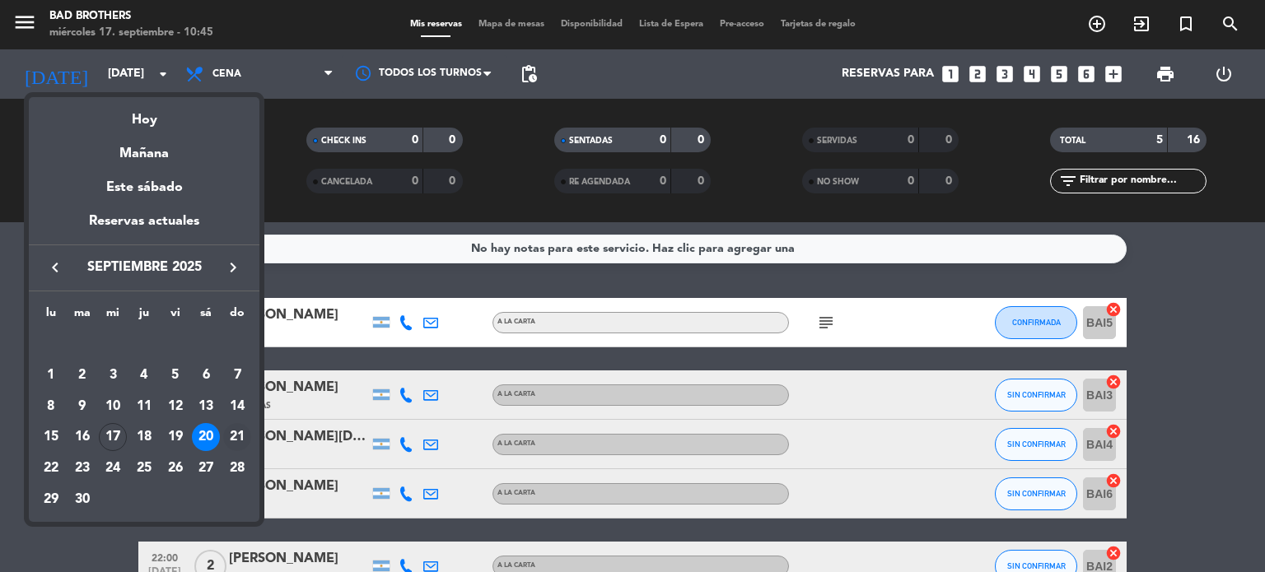
click at [240, 437] on div "21" at bounding box center [237, 437] width 28 height 28
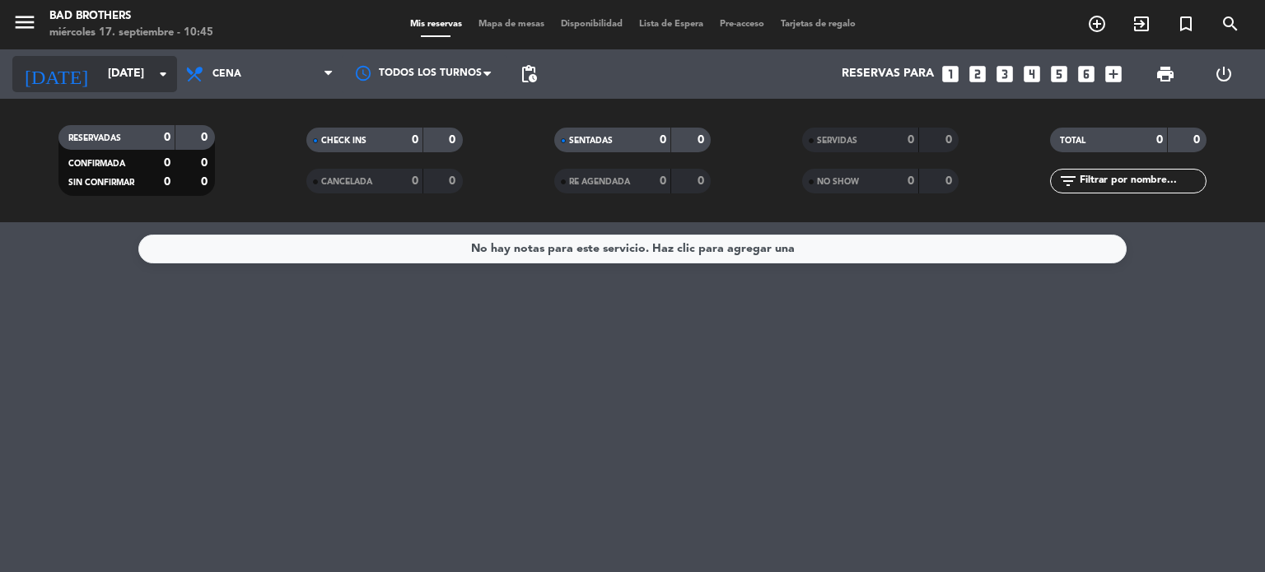
click at [171, 79] on icon "arrow_drop_down" at bounding box center [163, 74] width 20 height 20
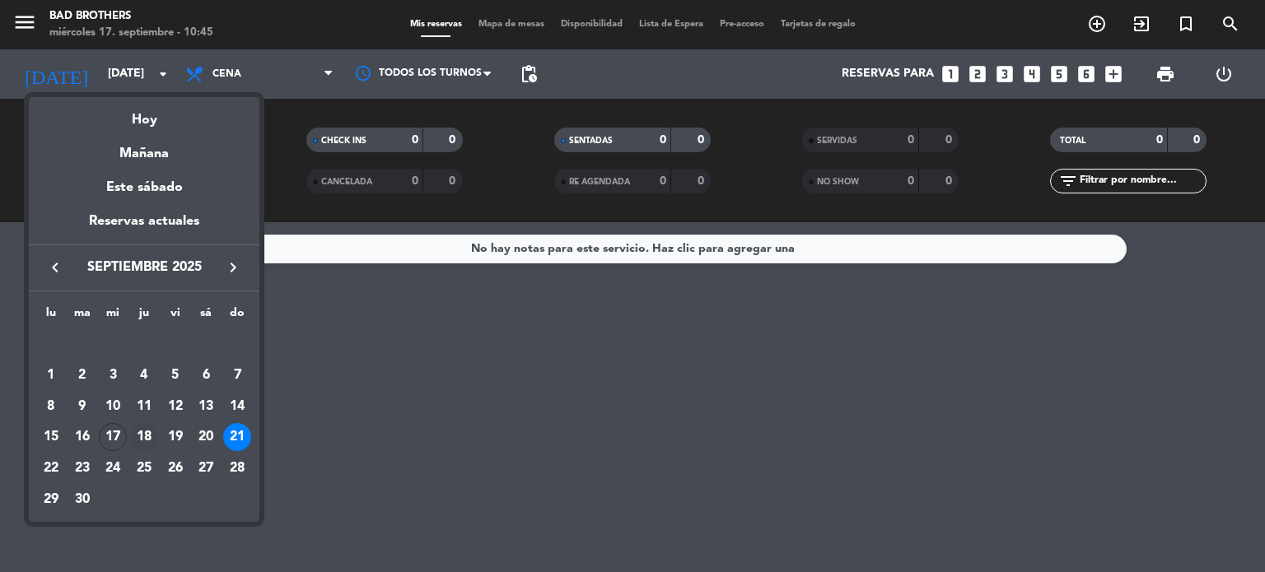
click at [142, 443] on div "18" at bounding box center [144, 437] width 28 height 28
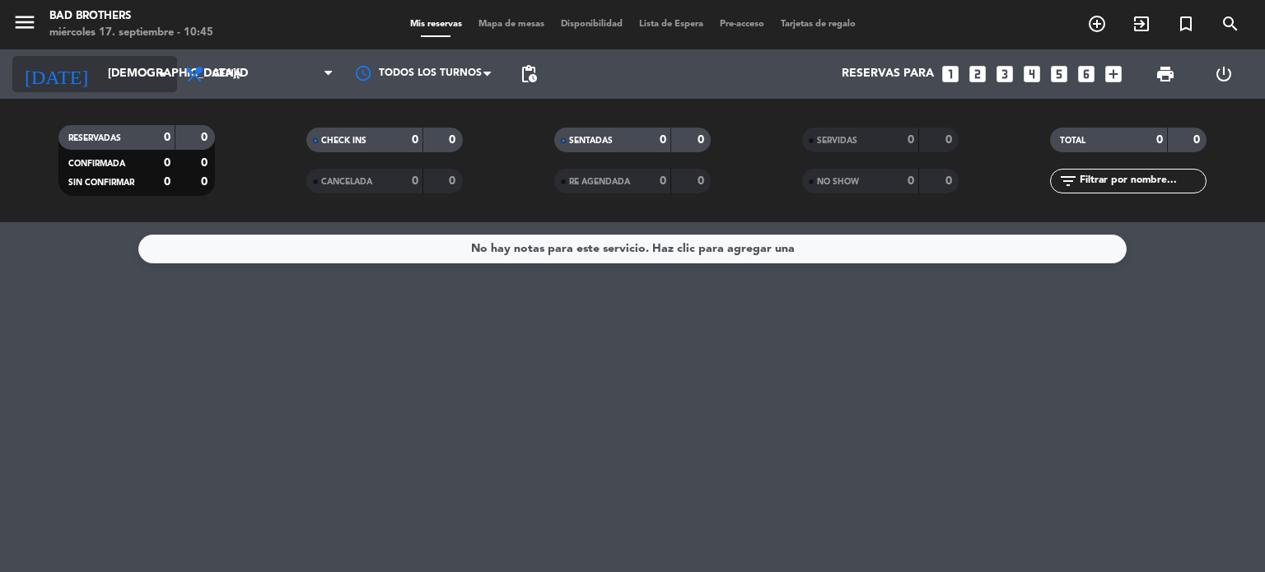
click at [165, 88] on input "[DEMOGRAPHIC_DATA][DATE]" at bounding box center [178, 74] width 156 height 30
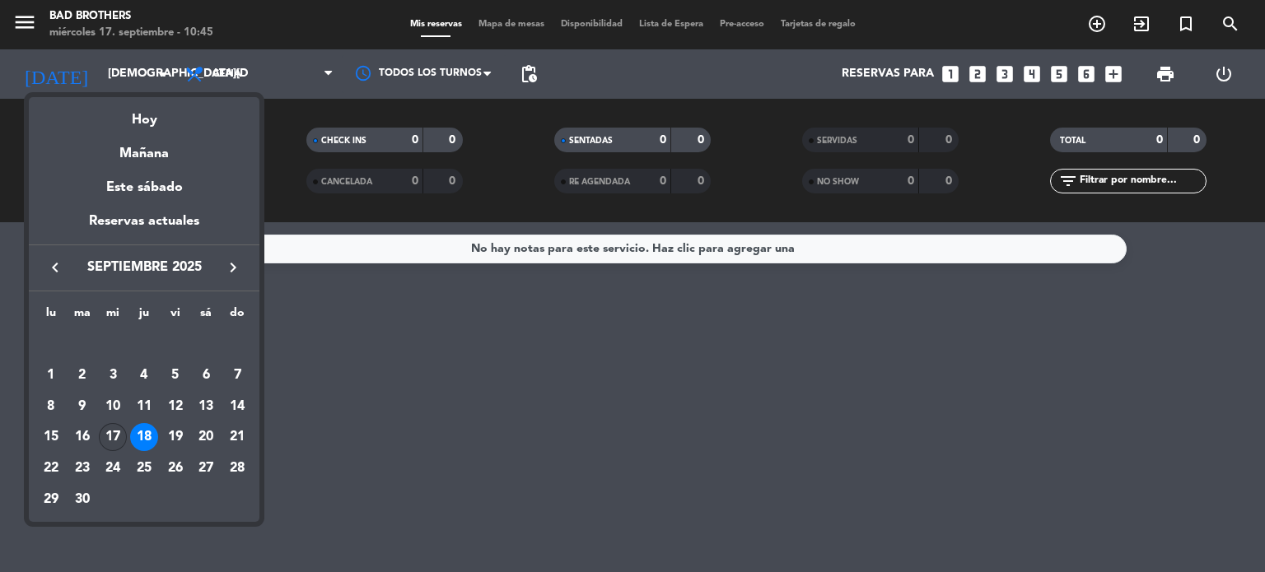
click at [112, 437] on div "17" at bounding box center [113, 437] width 28 height 28
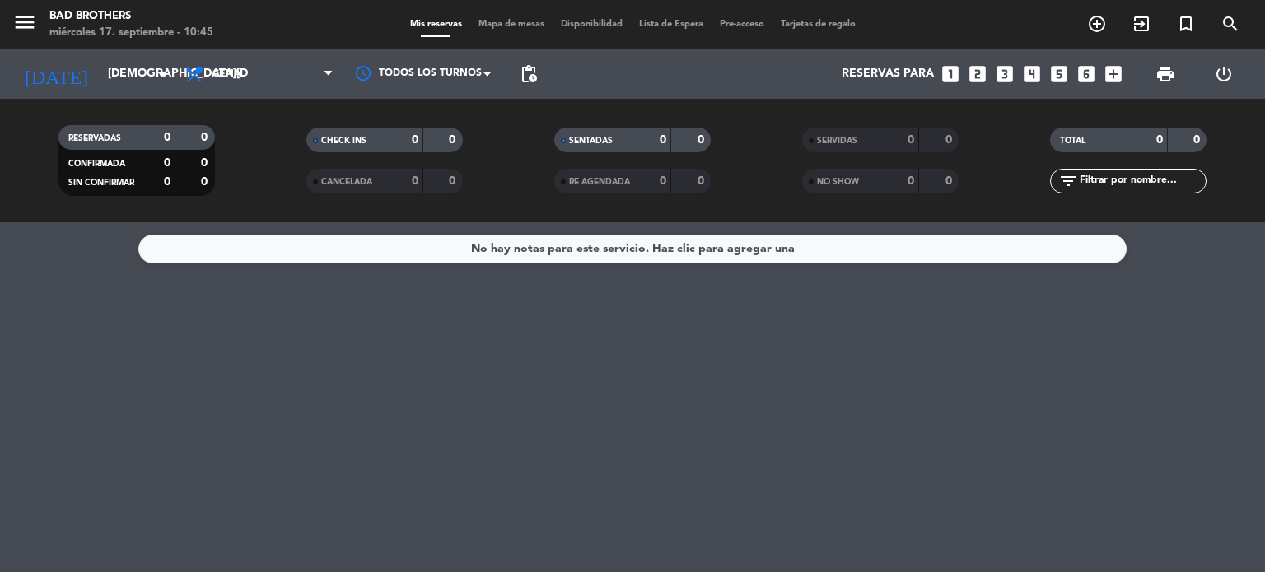
type input "[DATE]"
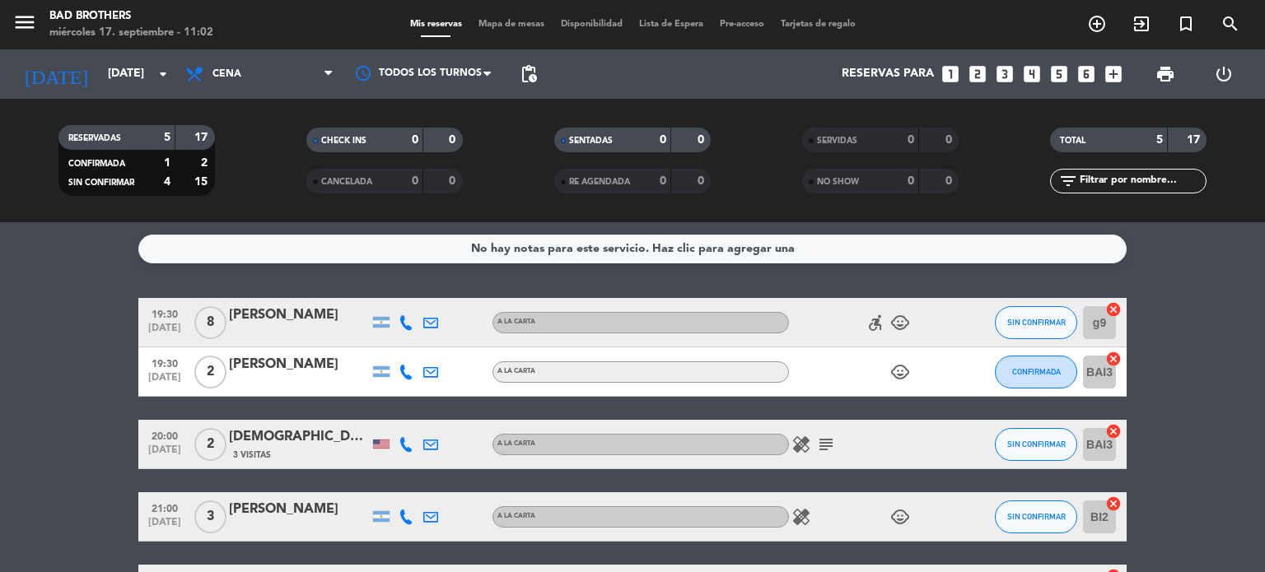
click at [829, 449] on icon "subject" at bounding box center [826, 445] width 20 height 20
click at [902, 512] on icon "child_care" at bounding box center [900, 517] width 20 height 20
